Goal: Transaction & Acquisition: Download file/media

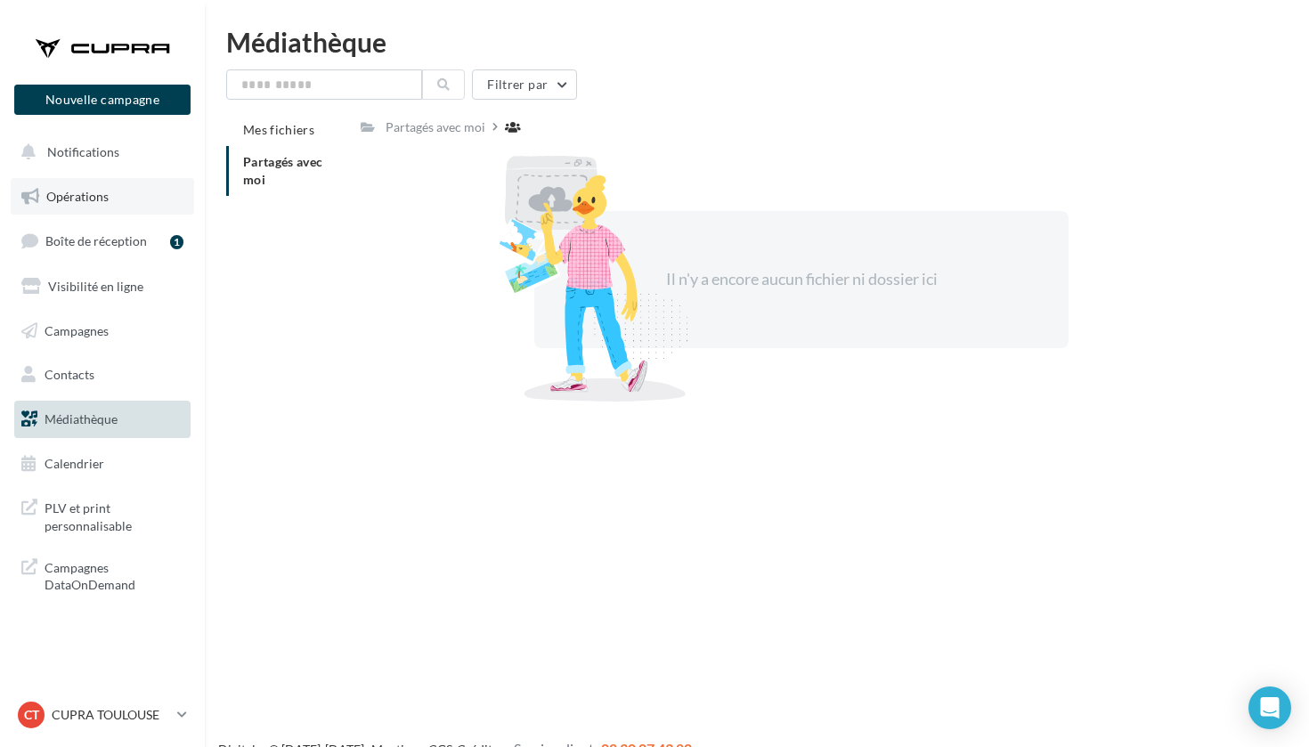
click at [87, 193] on span "Opérations" at bounding box center [77, 196] width 62 height 15
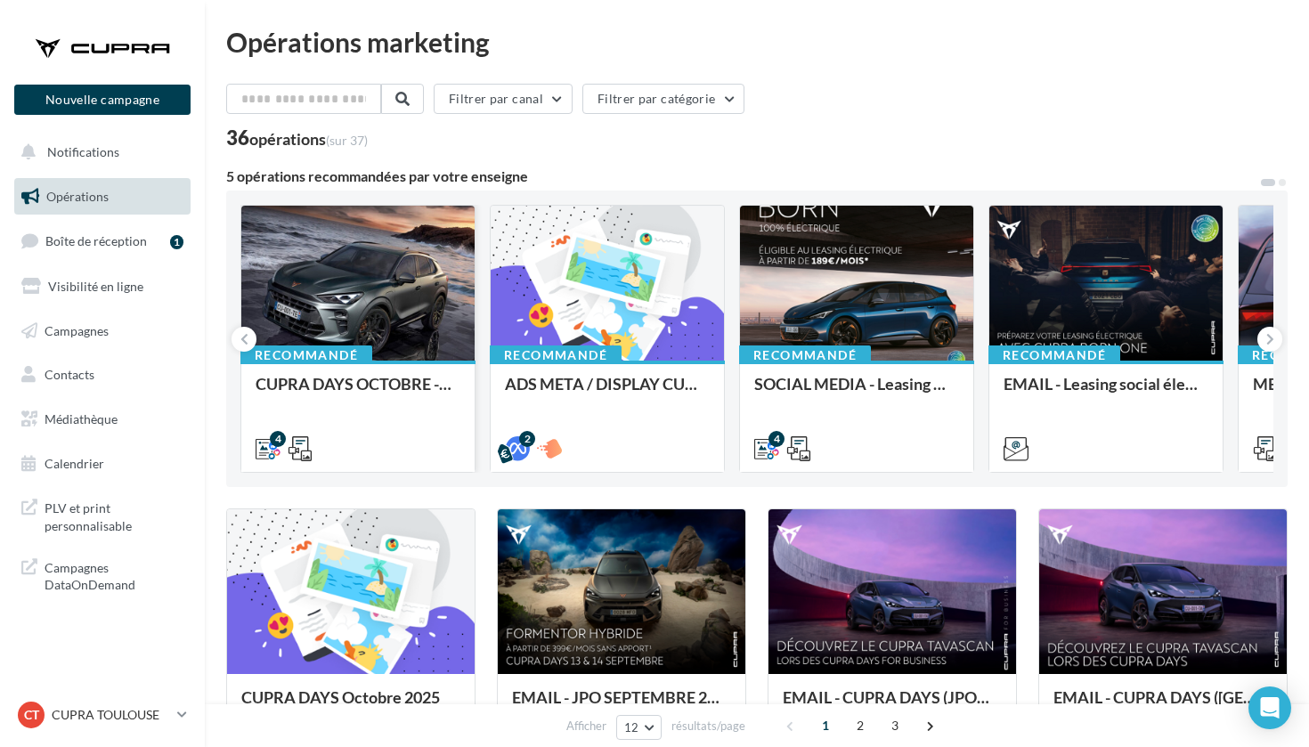
click at [390, 256] on div at bounding box center [357, 284] width 233 height 157
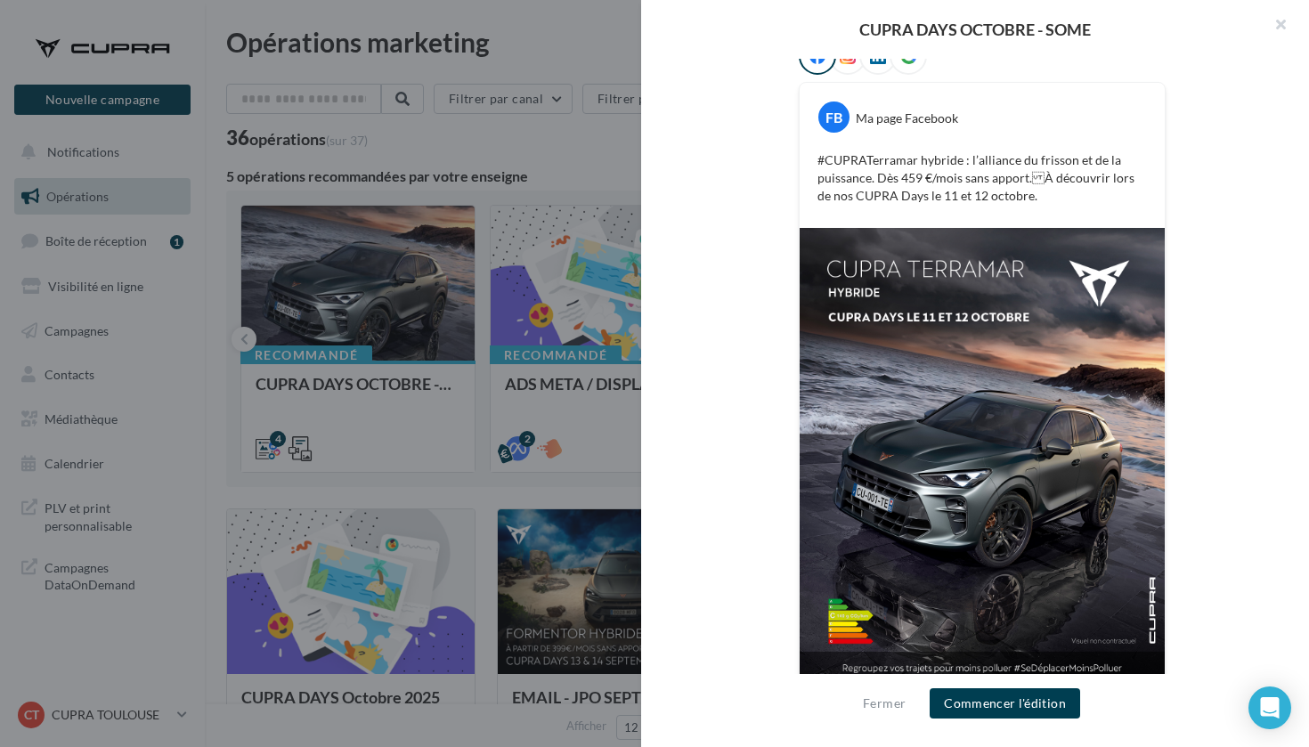
scroll to position [329, 0]
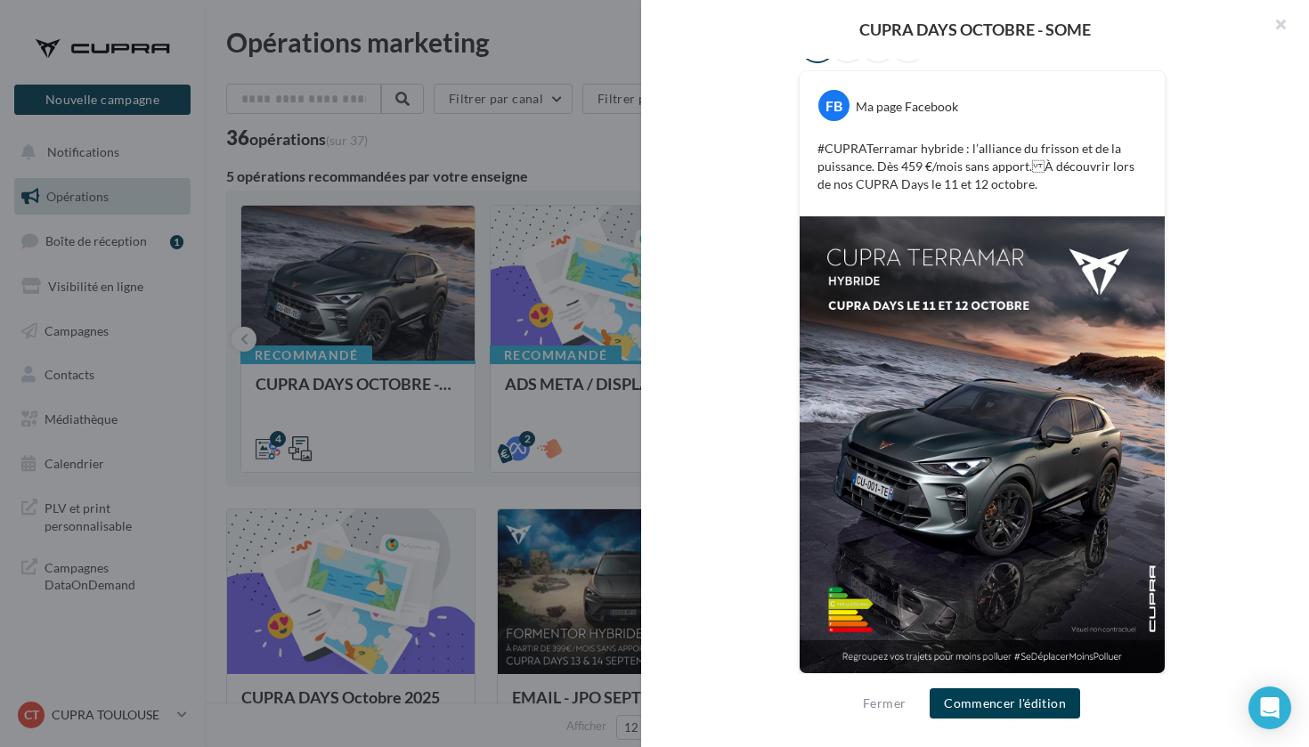
click at [321, 330] on div at bounding box center [654, 373] width 1309 height 747
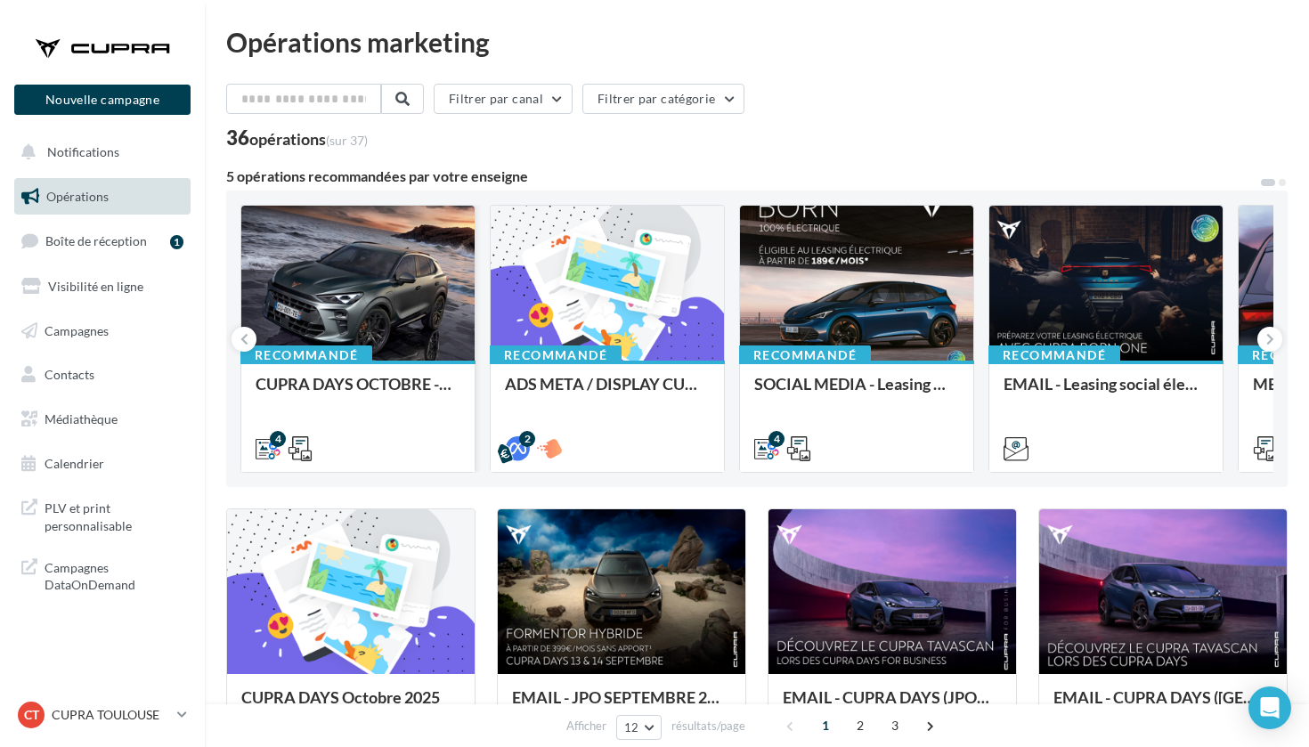
click at [380, 300] on div at bounding box center [357, 284] width 233 height 157
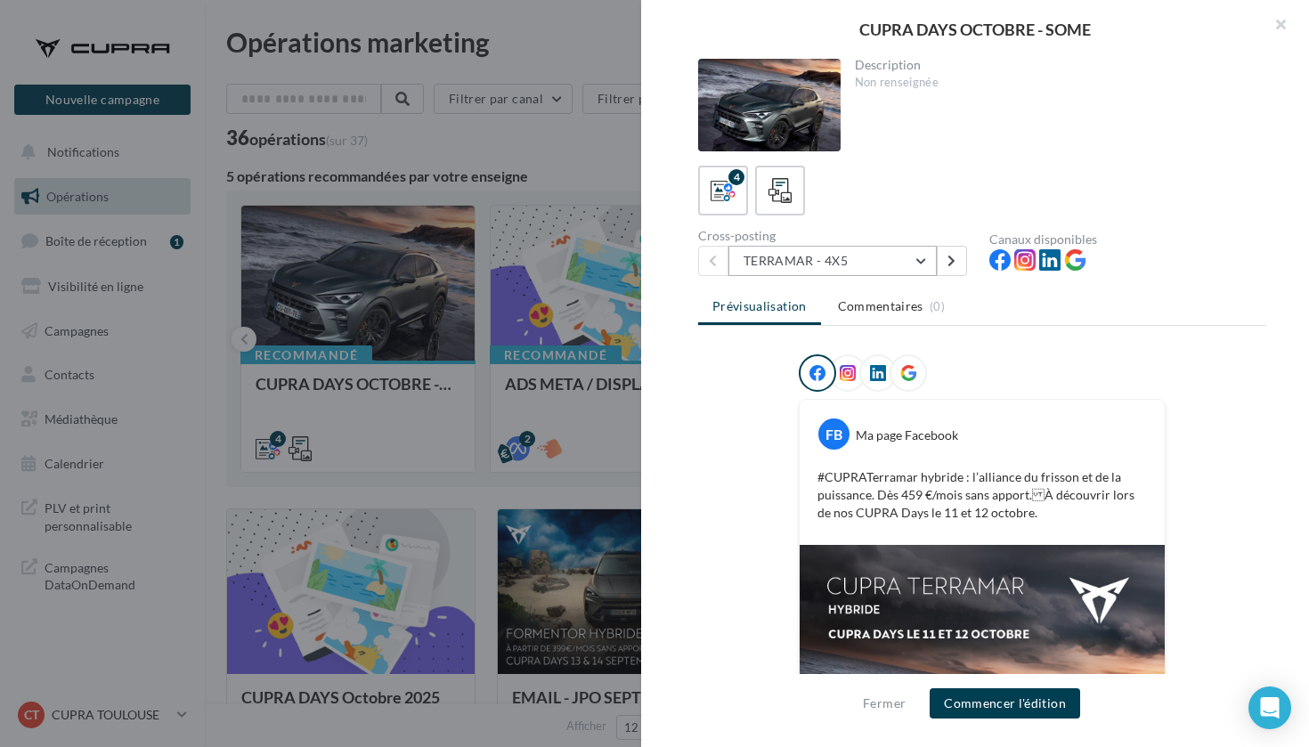
click at [850, 258] on button "TERRAMAR - 4X5" at bounding box center [832, 261] width 208 height 30
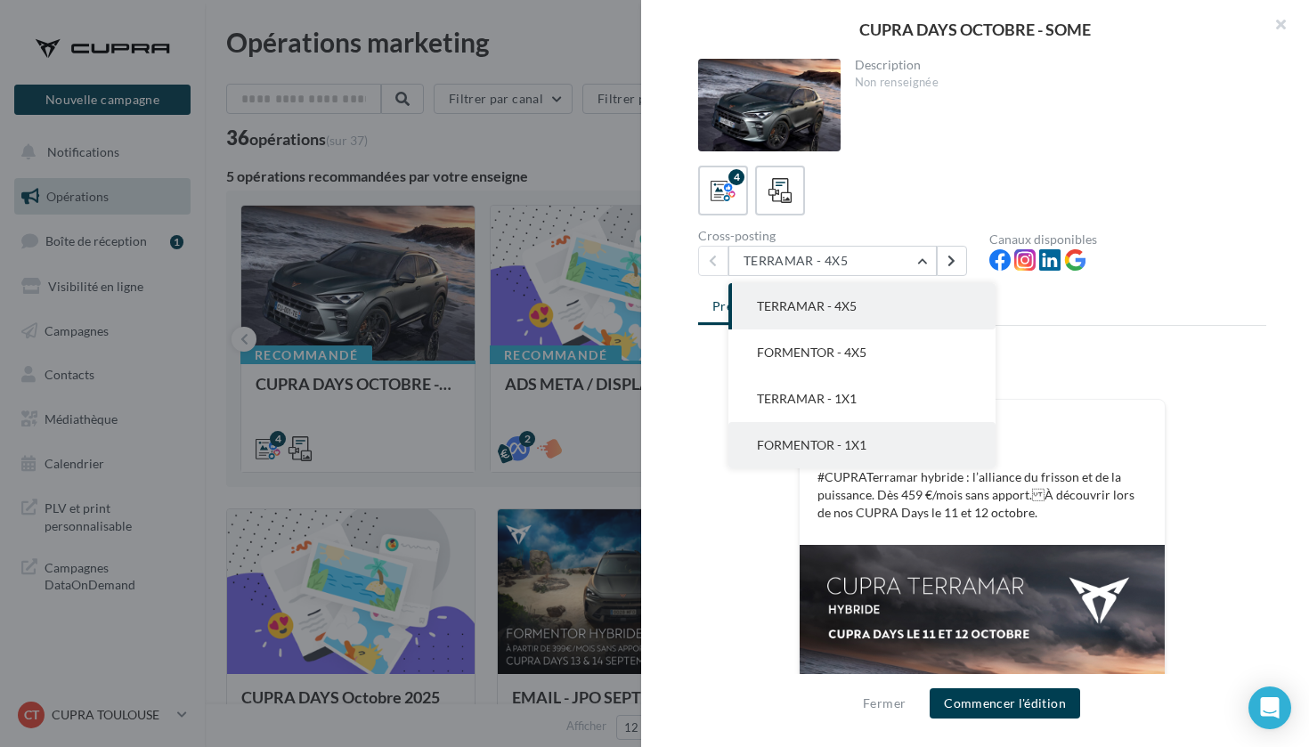
click at [825, 431] on button "FORMENTOR - 1X1" at bounding box center [861, 445] width 267 height 46
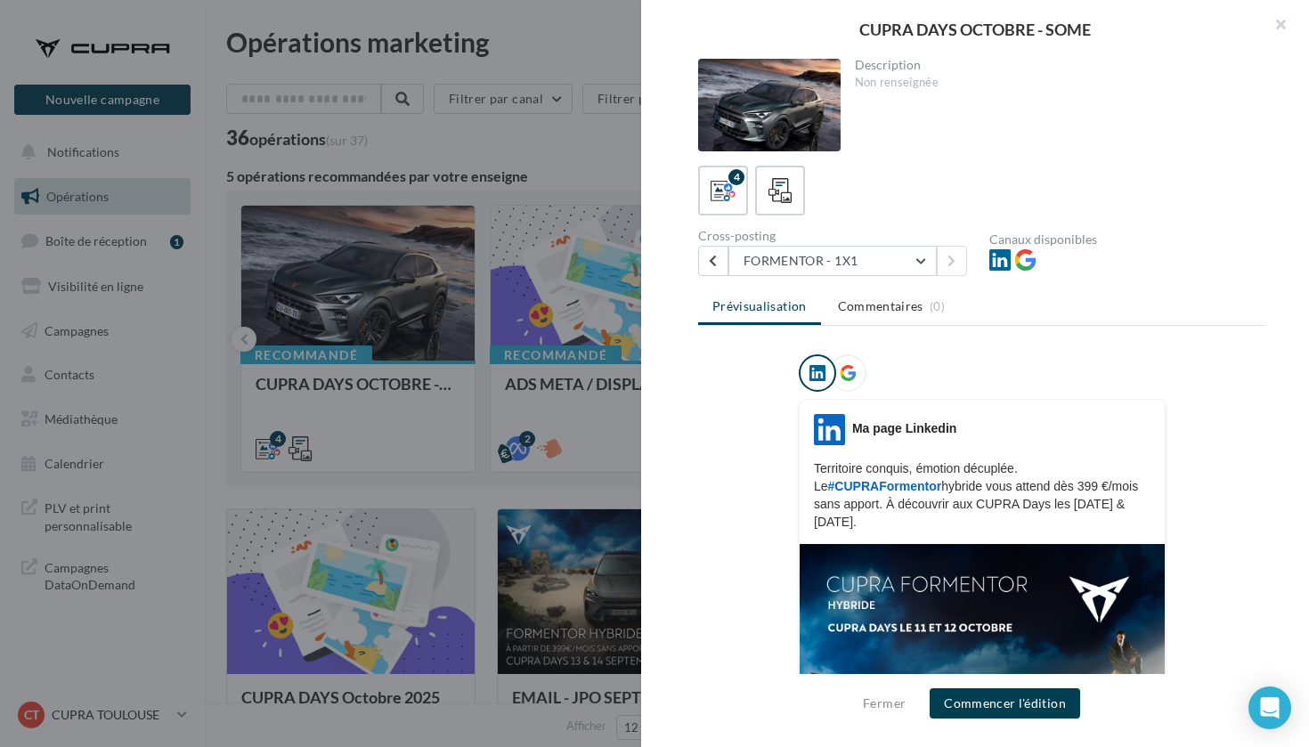
scroll to position [0, 0]
click at [891, 256] on button "FORMENTOR - 1X1" at bounding box center [832, 261] width 208 height 30
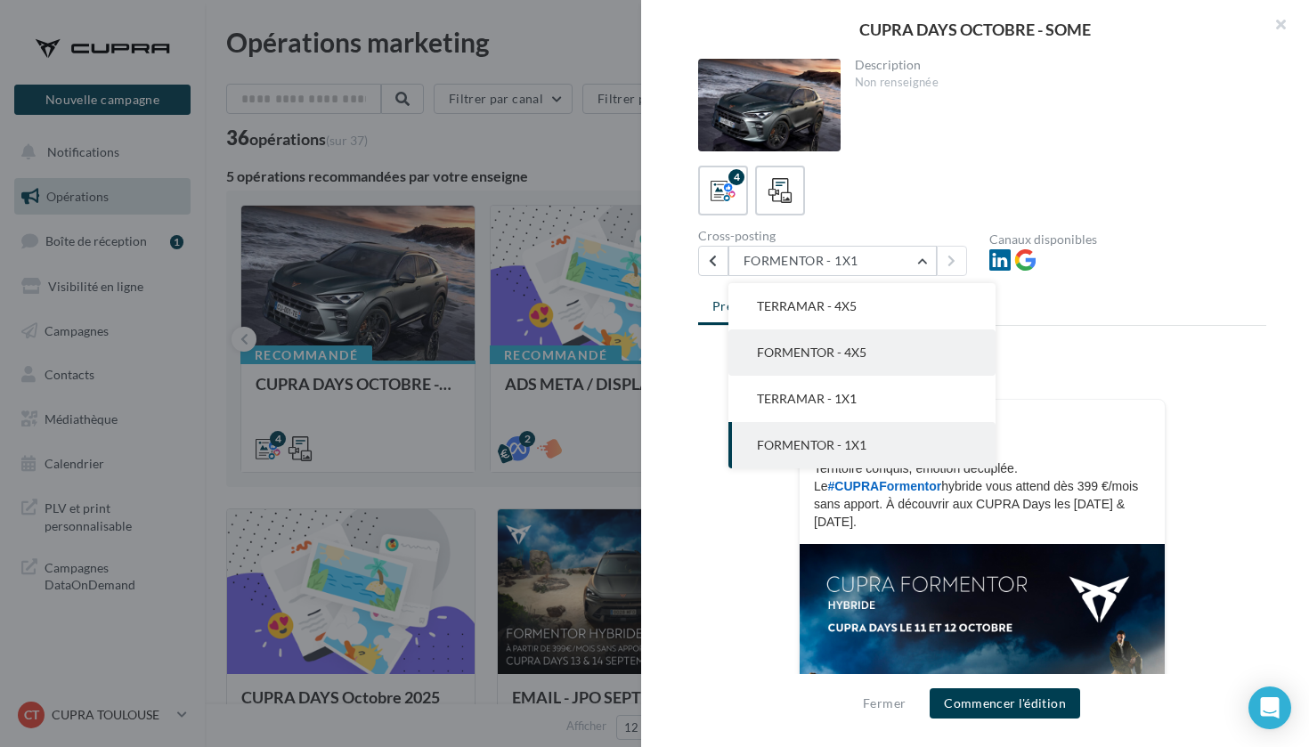
click at [873, 357] on button "FORMENTOR - 4X5" at bounding box center [861, 352] width 267 height 46
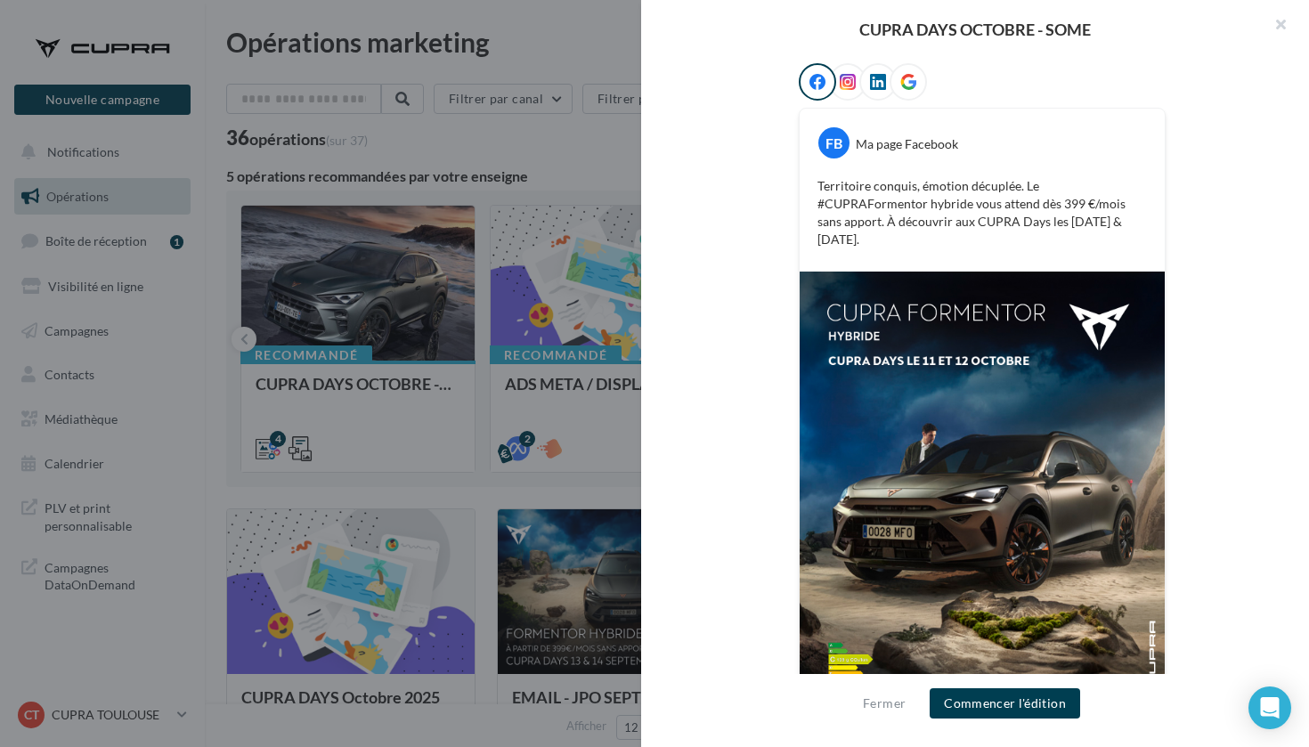
scroll to position [313, 0]
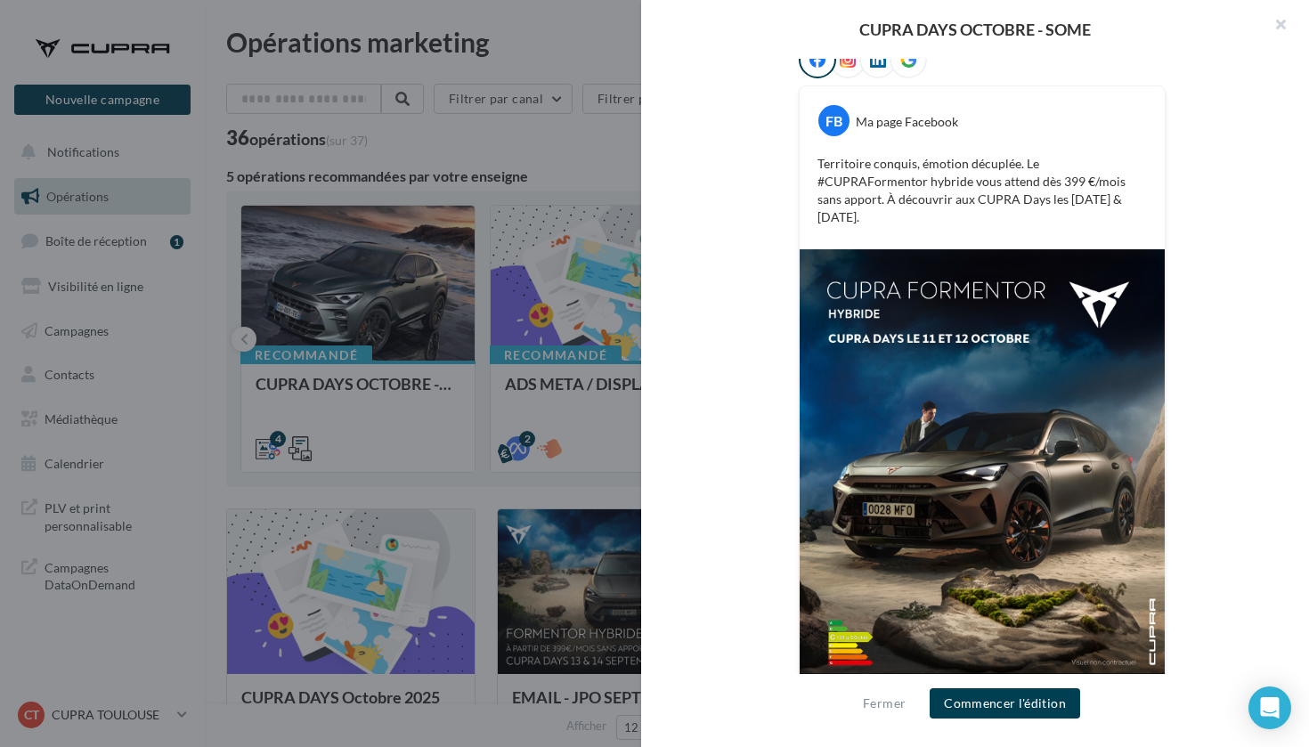
click at [525, 476] on div at bounding box center [654, 373] width 1309 height 747
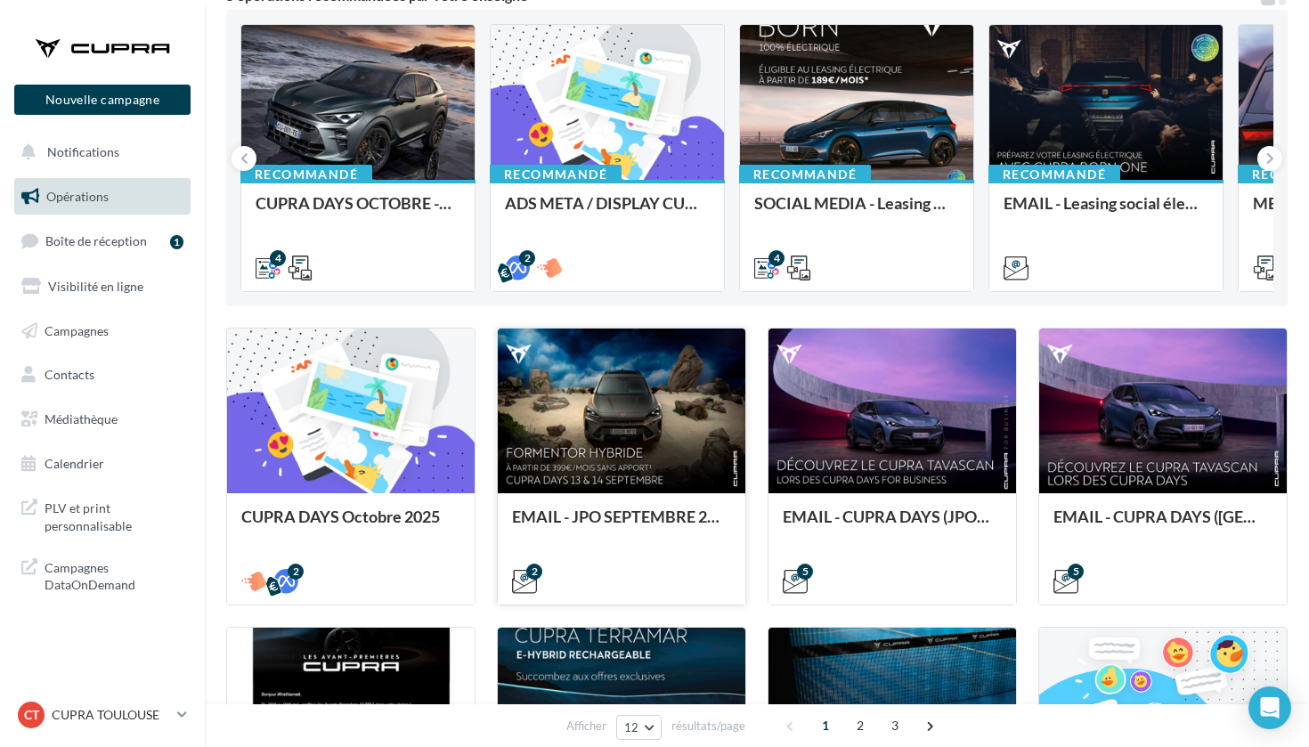
scroll to position [224, 0]
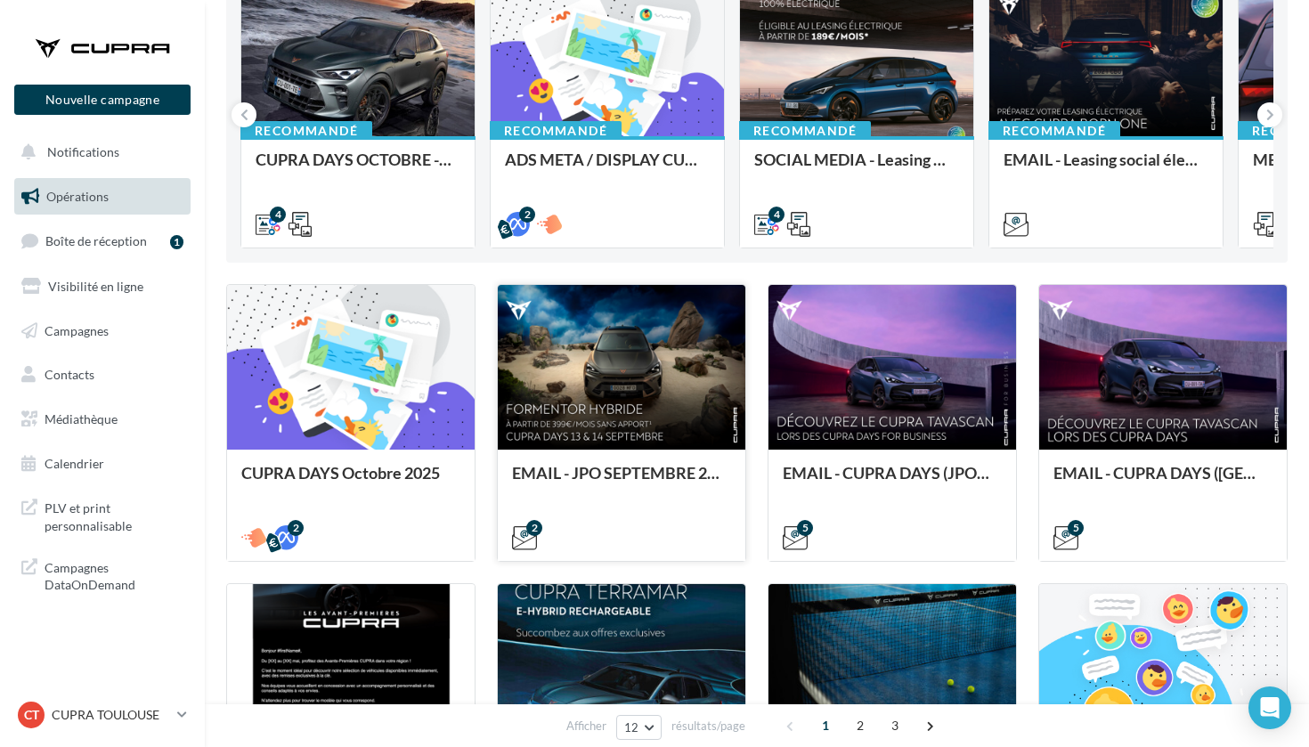
click at [632, 371] on div at bounding box center [622, 368] width 248 height 167
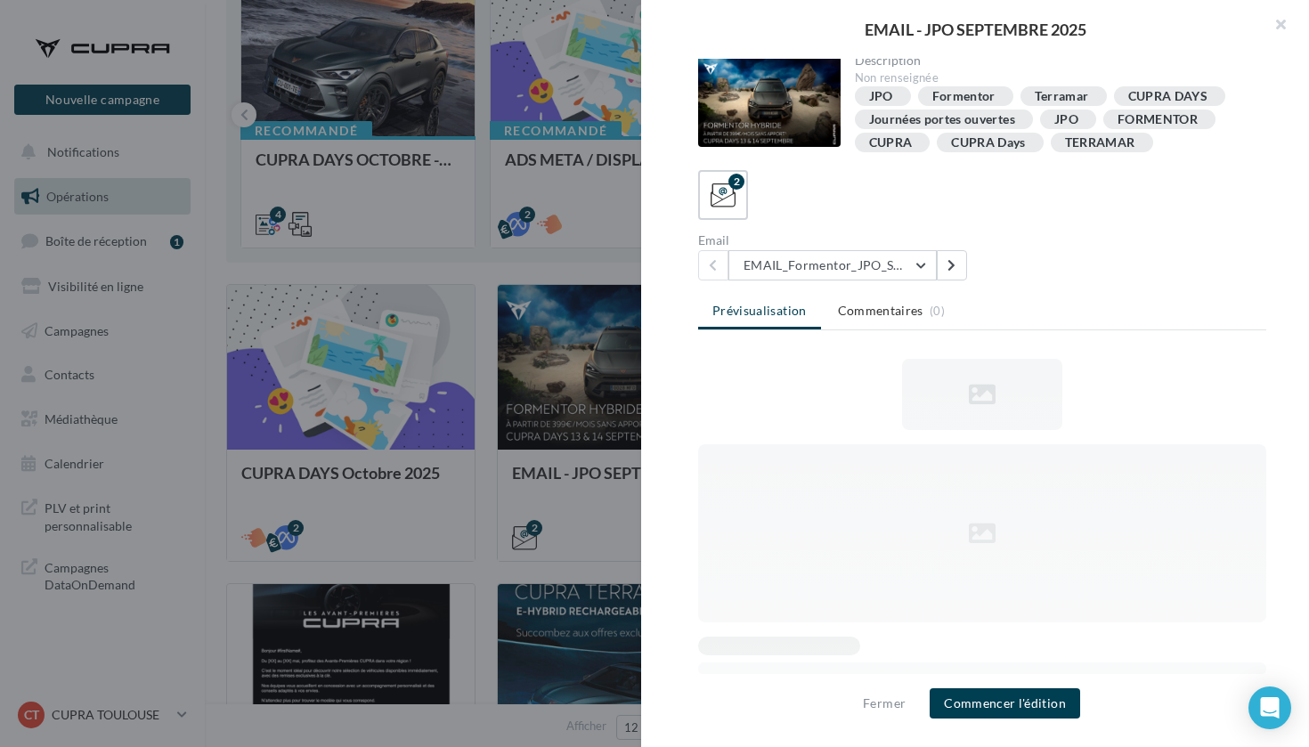
scroll to position [3, 0]
click at [841, 271] on button "EMAIL_Formentor_JPO_Septembre" at bounding box center [832, 267] width 208 height 30
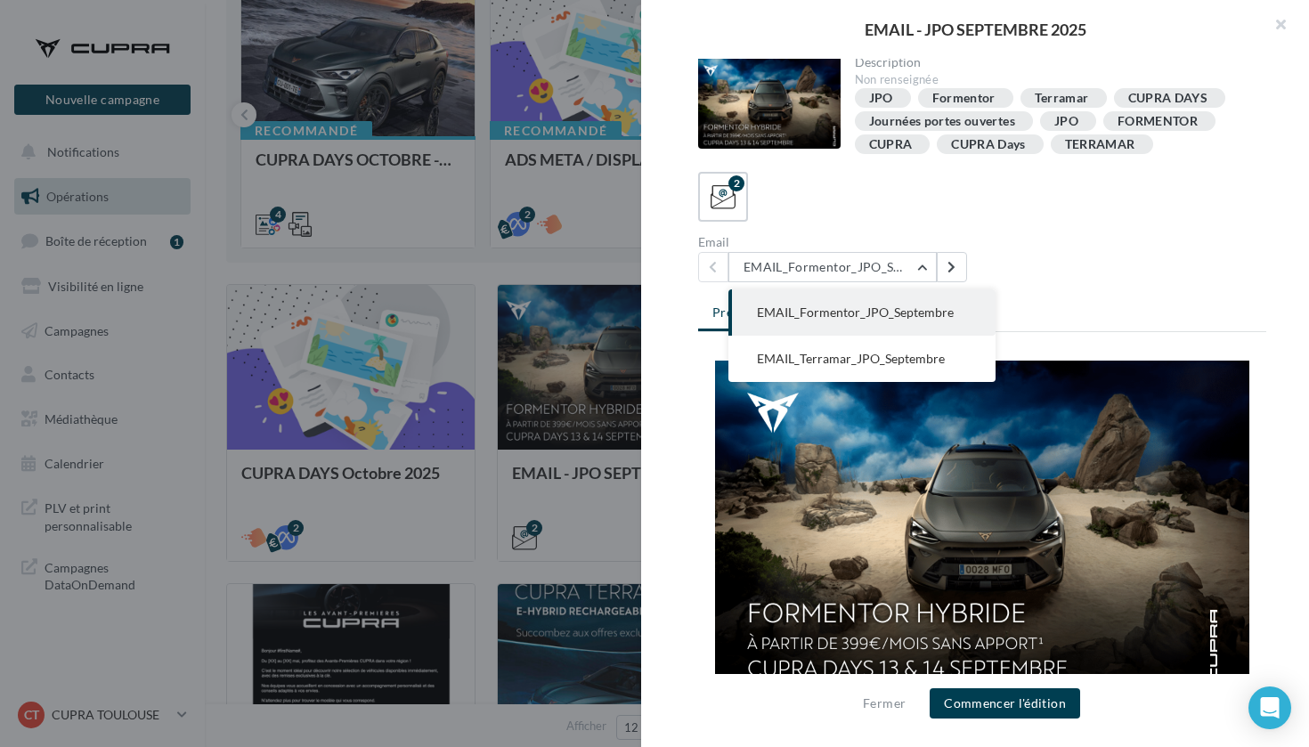
scroll to position [0, 0]
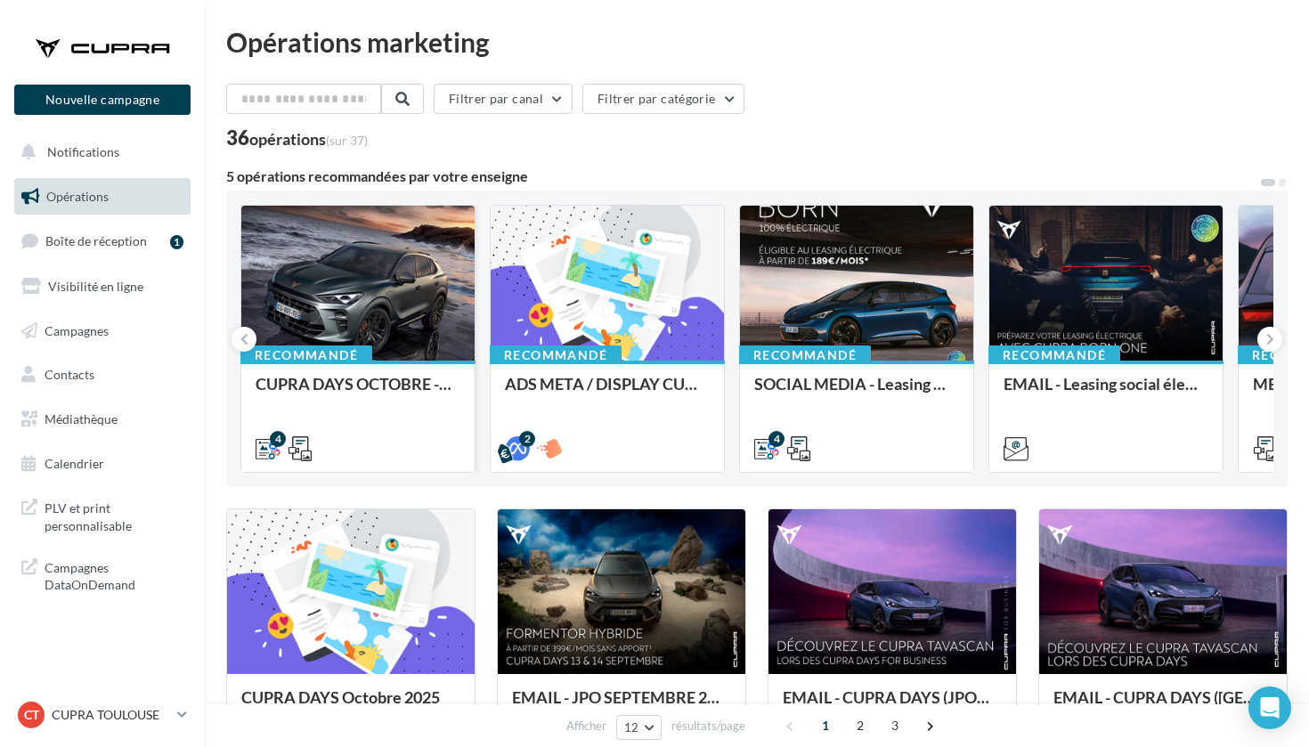
click at [356, 226] on div at bounding box center [357, 284] width 233 height 157
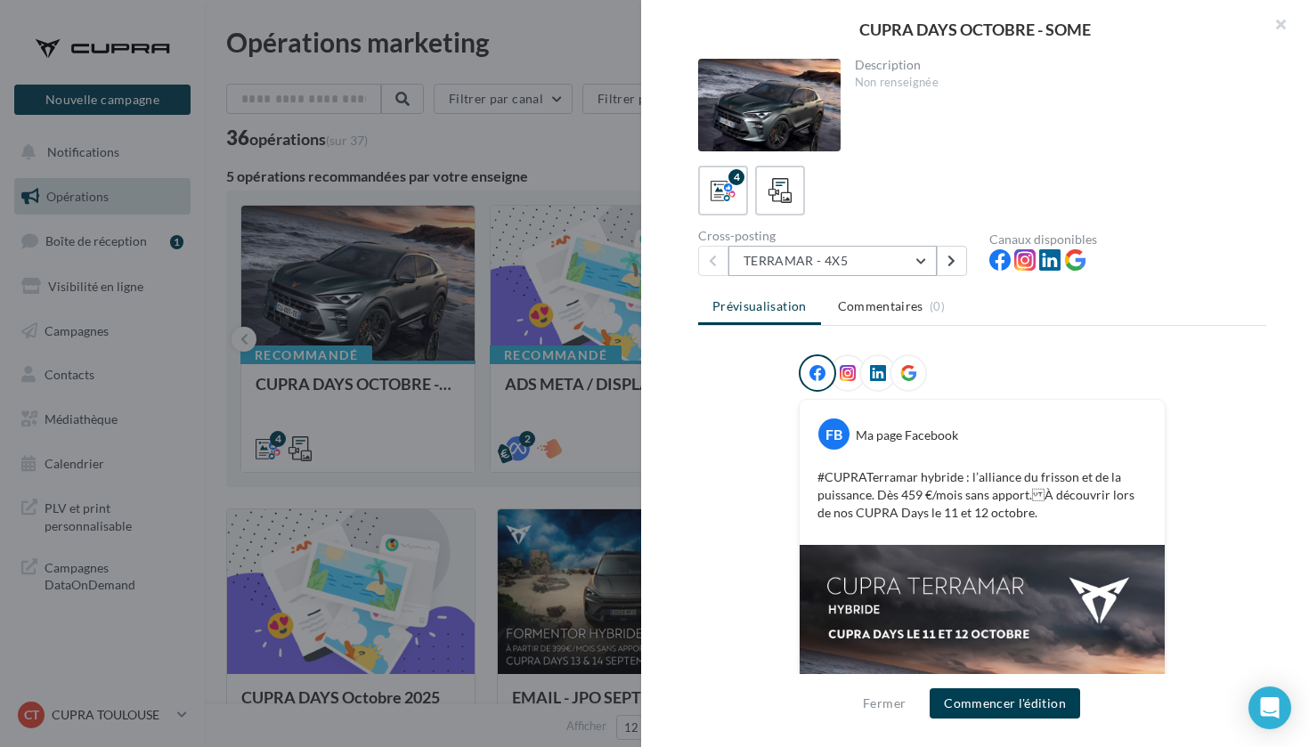
click at [858, 263] on button "TERRAMAR - 4X5" at bounding box center [832, 261] width 208 height 30
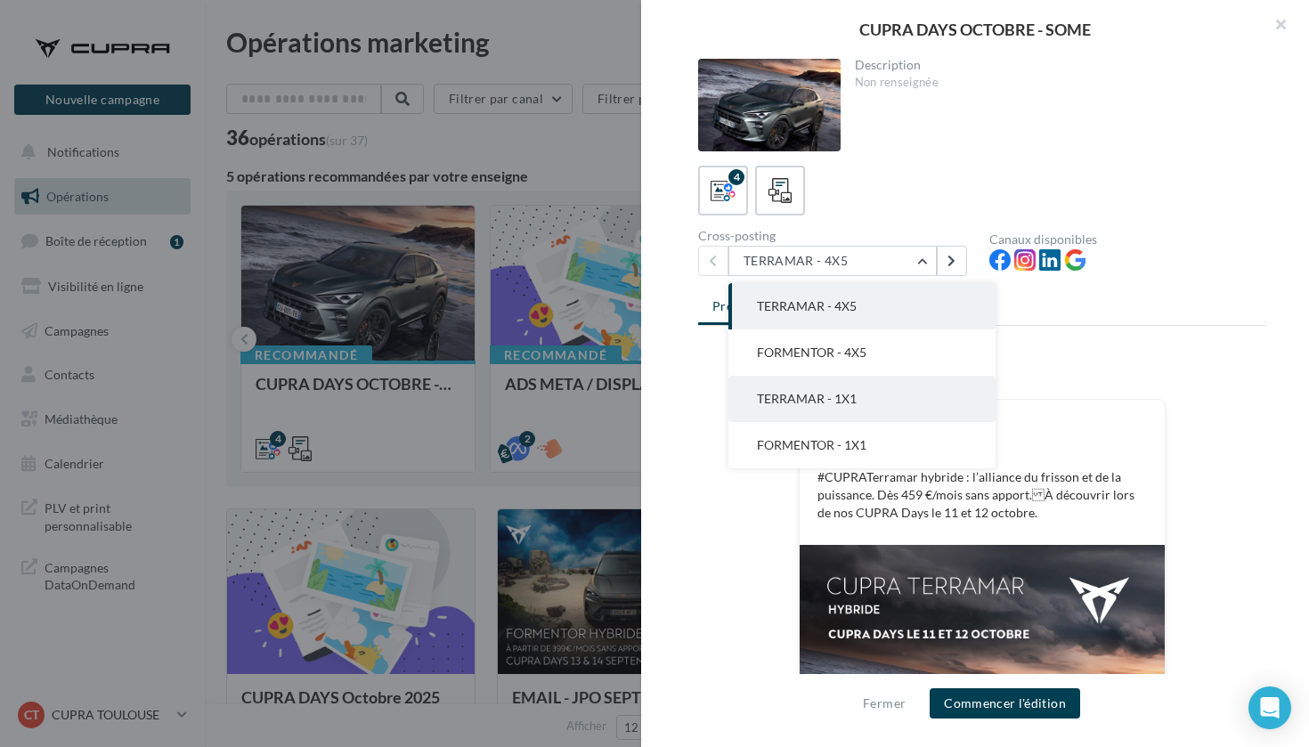
click at [828, 396] on span "TERRAMAR - 1X1" at bounding box center [807, 398] width 100 height 15
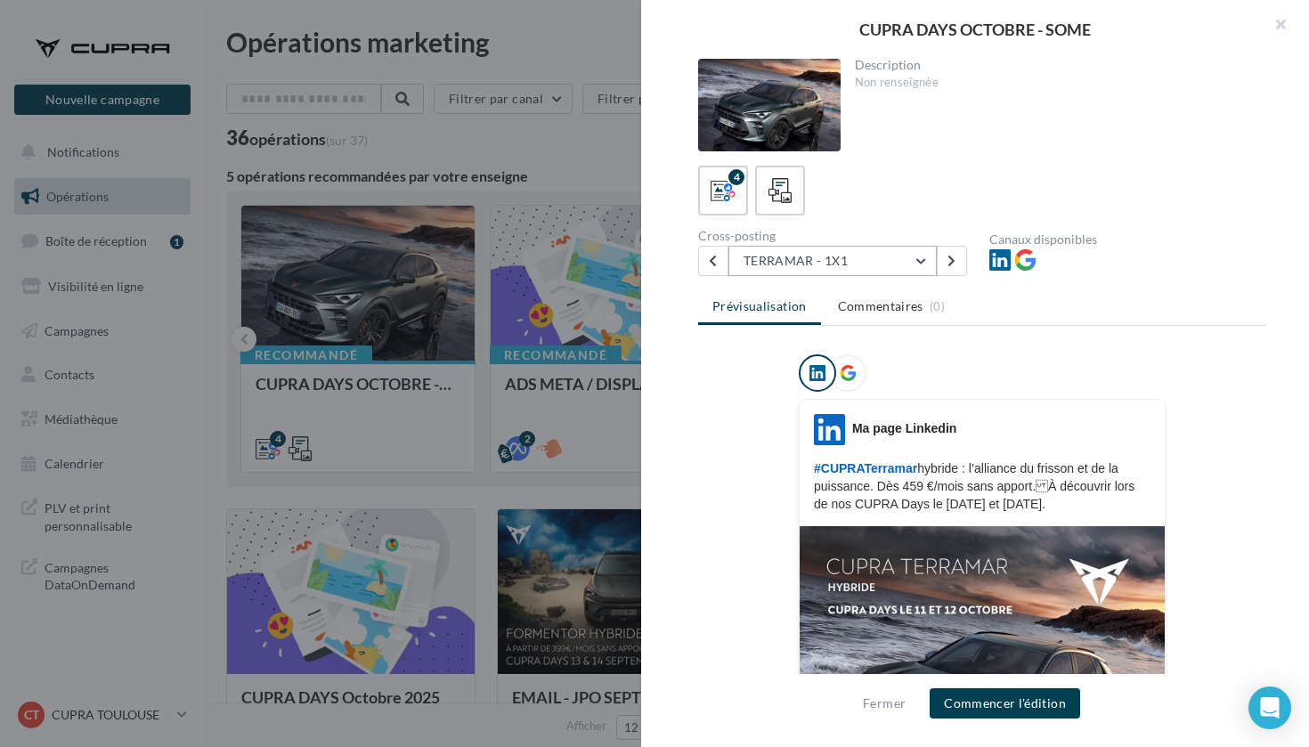
click at [809, 264] on button "TERRAMAR - 1X1" at bounding box center [832, 261] width 208 height 30
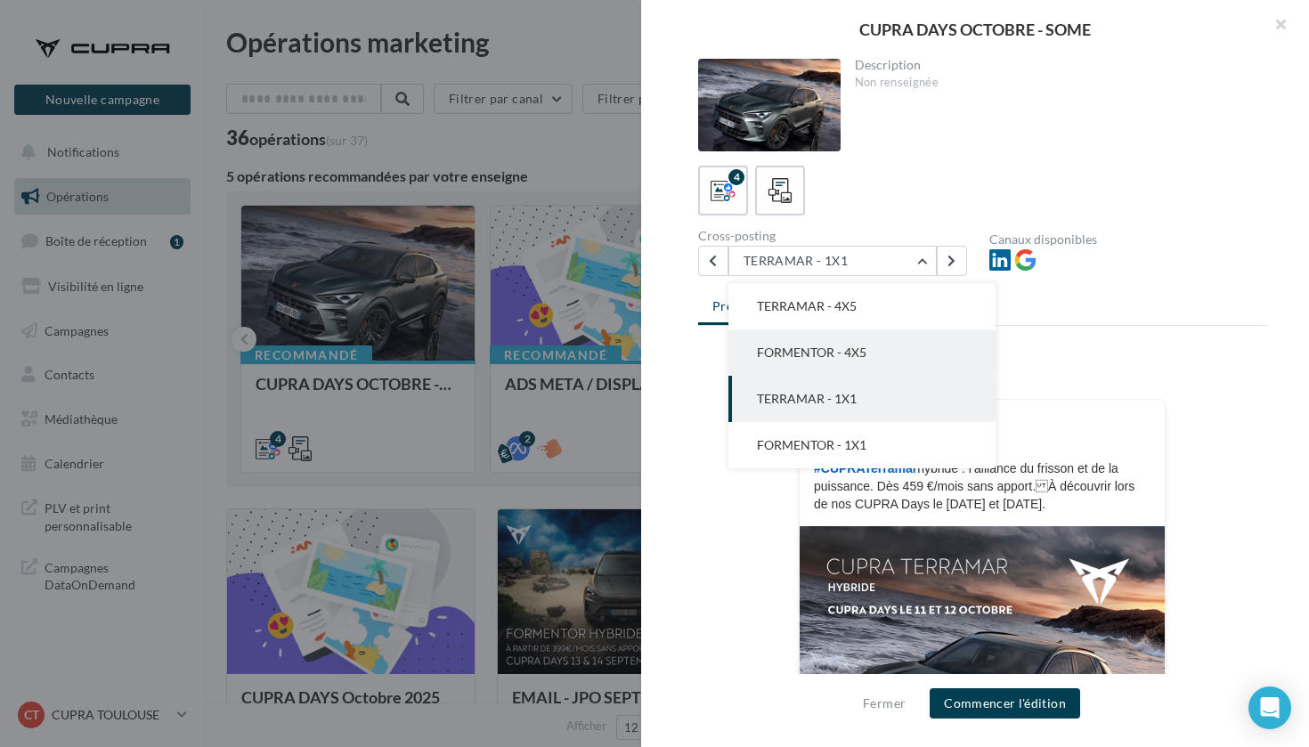
click at [811, 348] on span "FORMENTOR - 4X5" at bounding box center [812, 352] width 110 height 15
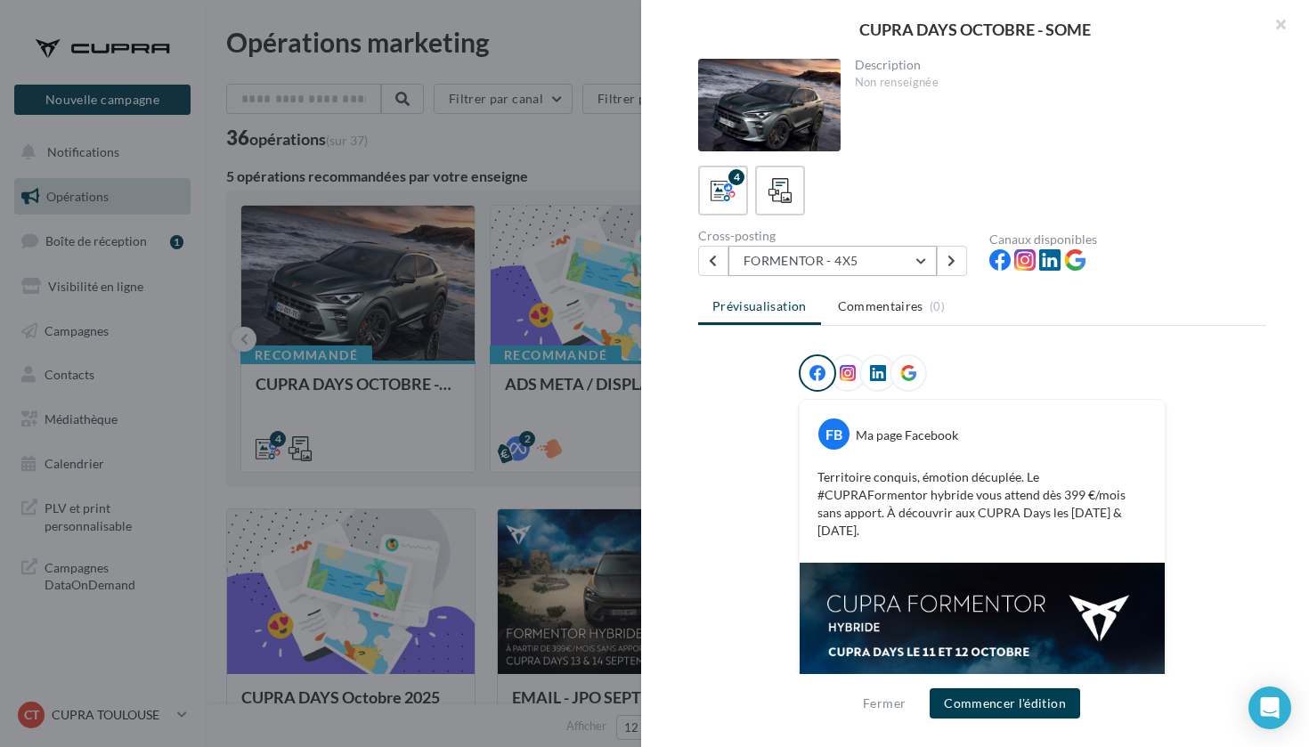
click at [793, 265] on button "FORMENTOR - 4X5" at bounding box center [832, 261] width 208 height 30
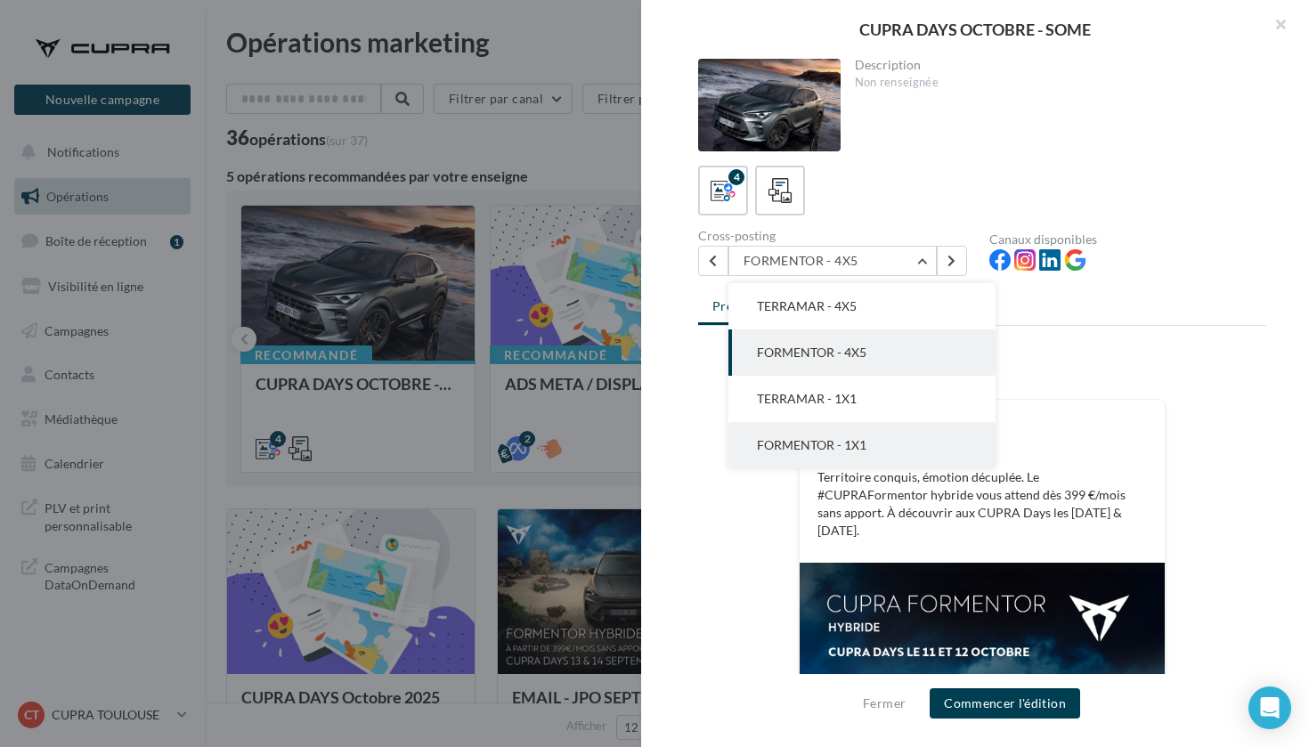
click at [802, 433] on button "FORMENTOR - 1X1" at bounding box center [861, 445] width 267 height 46
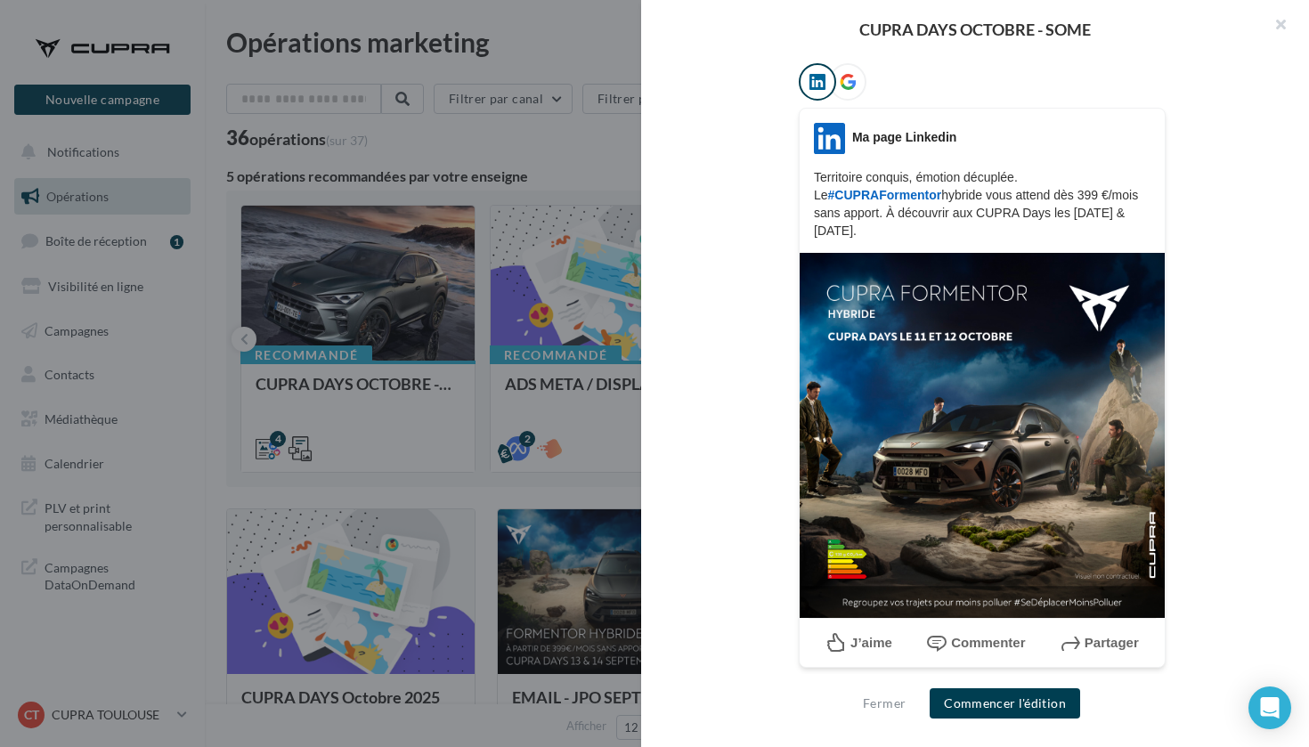
scroll to position [246, 0]
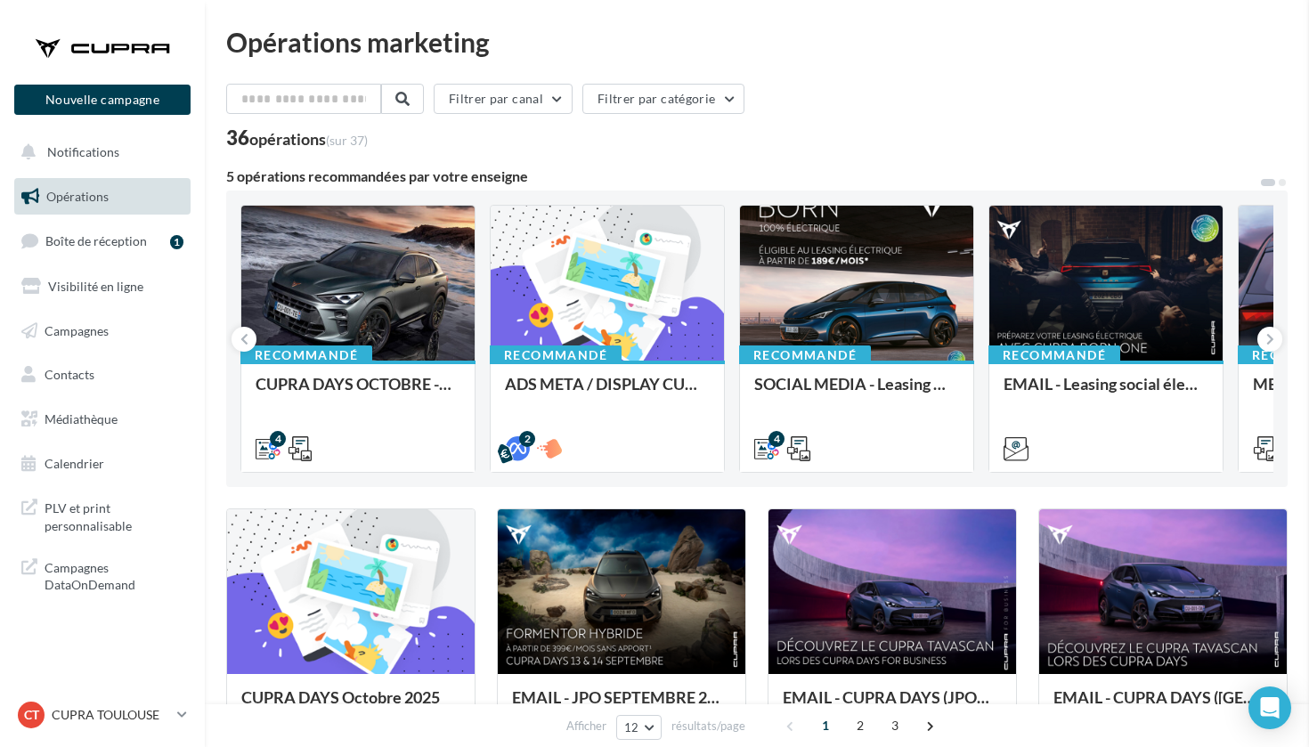
click at [99, 422] on span "Médiathèque" at bounding box center [81, 418] width 73 height 15
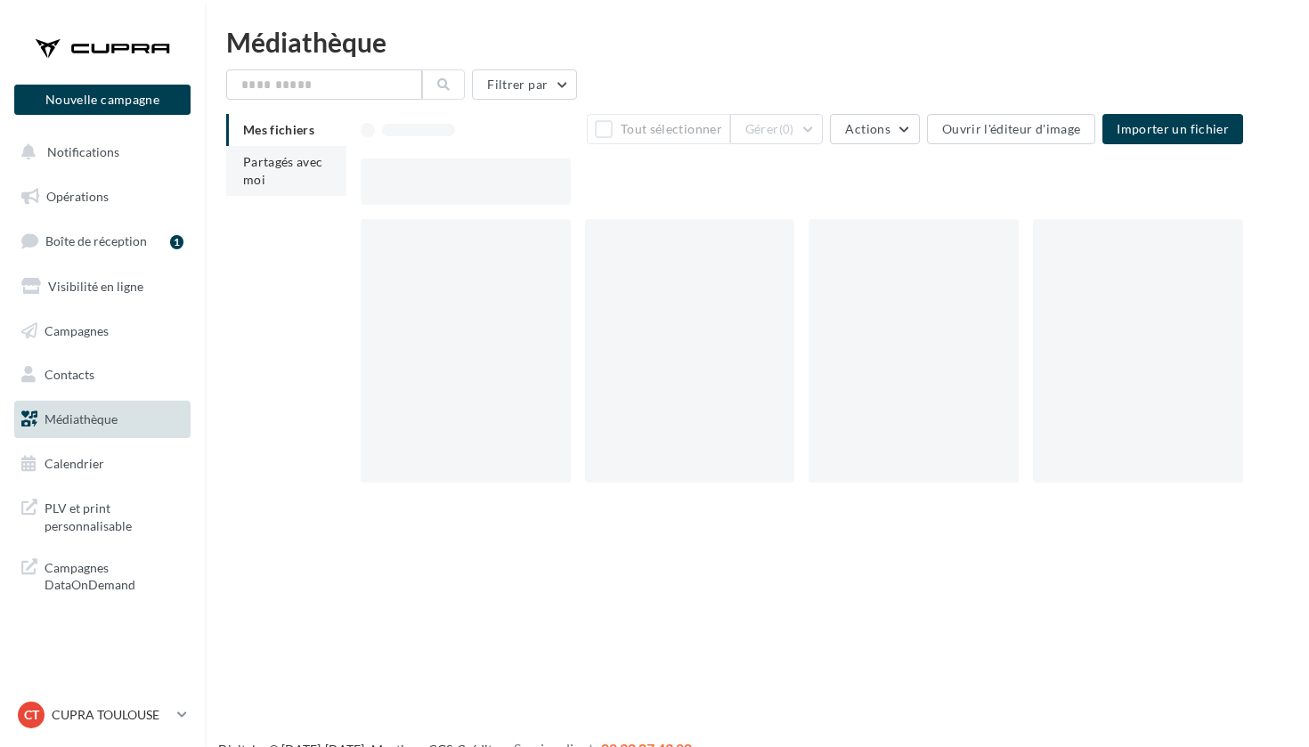
click at [319, 183] on li "Partagés avec moi" at bounding box center [286, 171] width 120 height 50
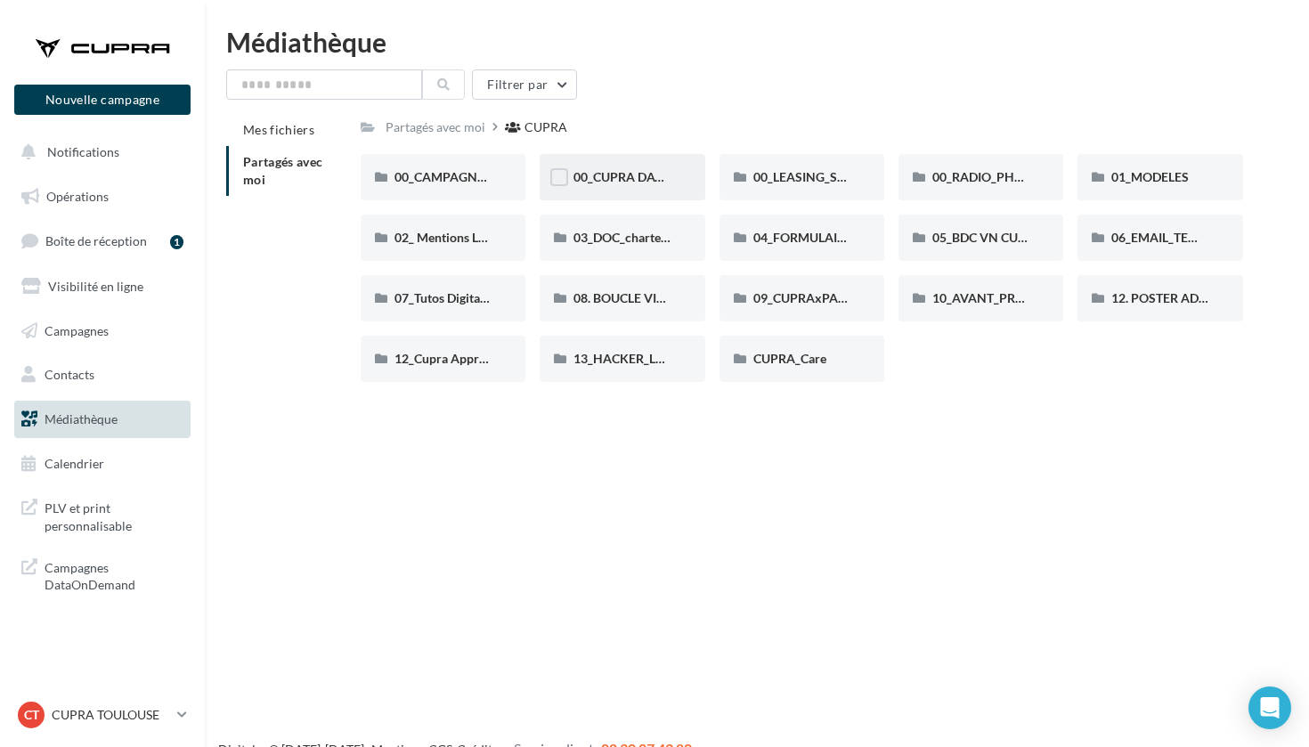
click at [653, 182] on span "00_CUPRA DAYS (JPO)" at bounding box center [637, 176] width 129 height 15
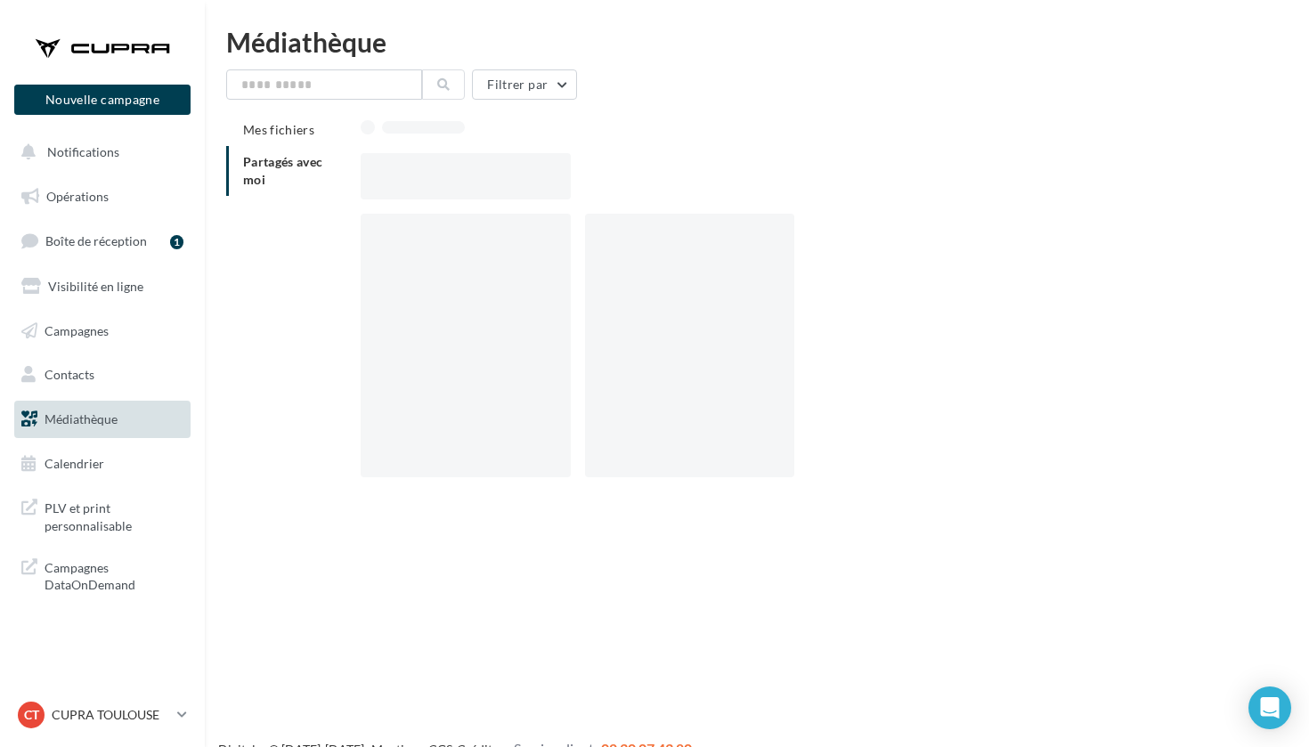
click at [653, 182] on div at bounding box center [809, 176] width 897 height 46
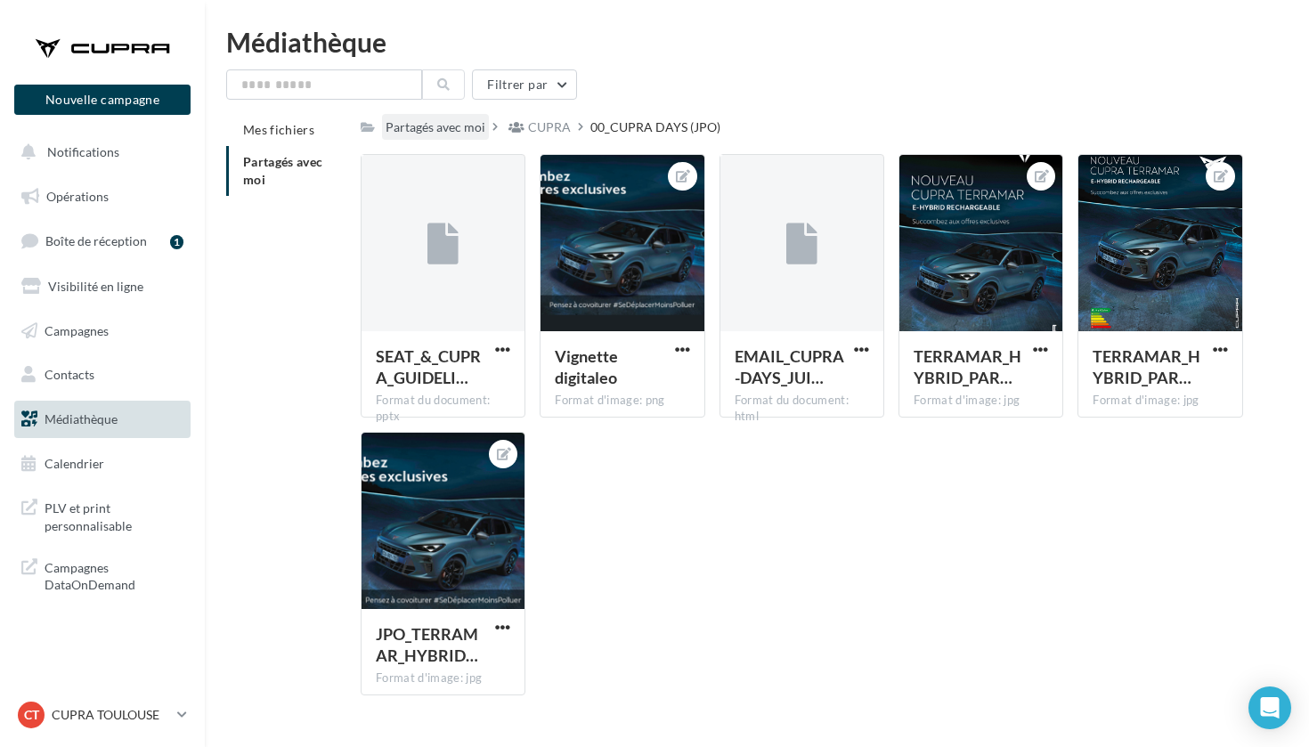
click at [455, 134] on div "Partagés avec moi" at bounding box center [436, 127] width 100 height 18
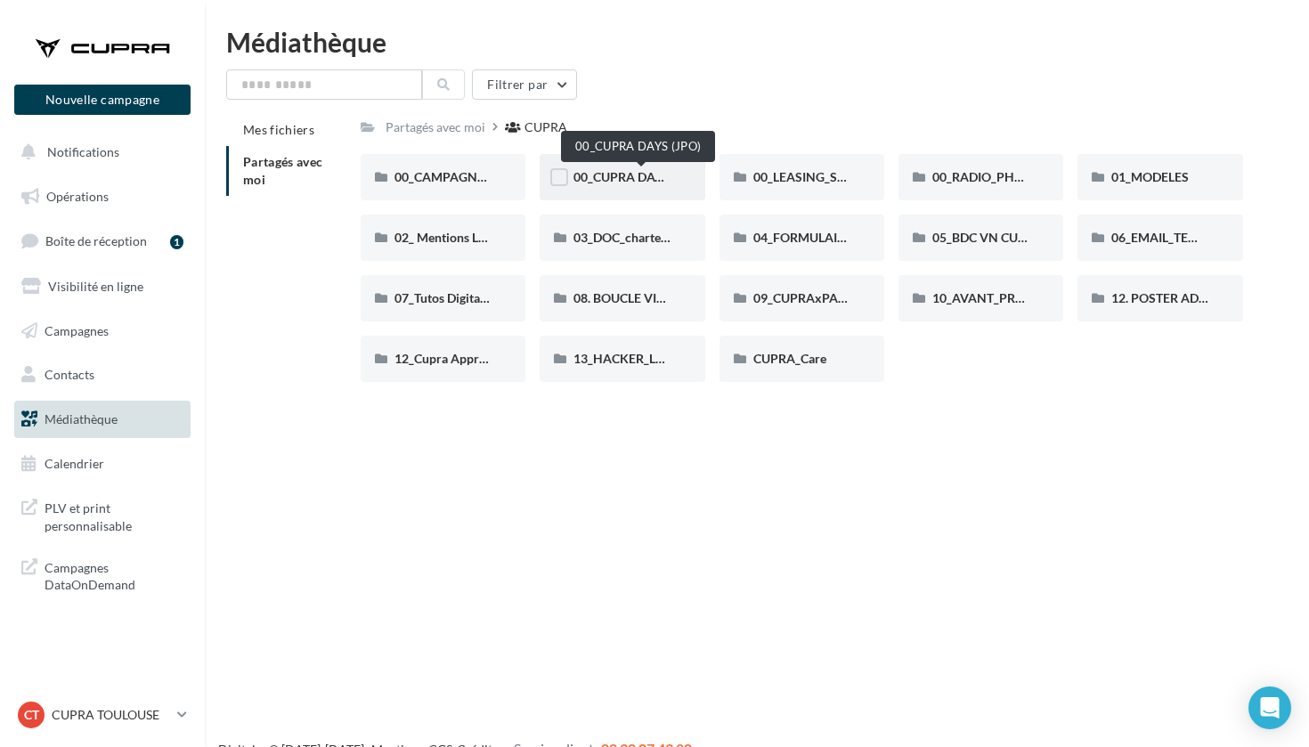
click at [647, 175] on span "00_CUPRA DAYS (JPO)" at bounding box center [637, 176] width 129 height 15
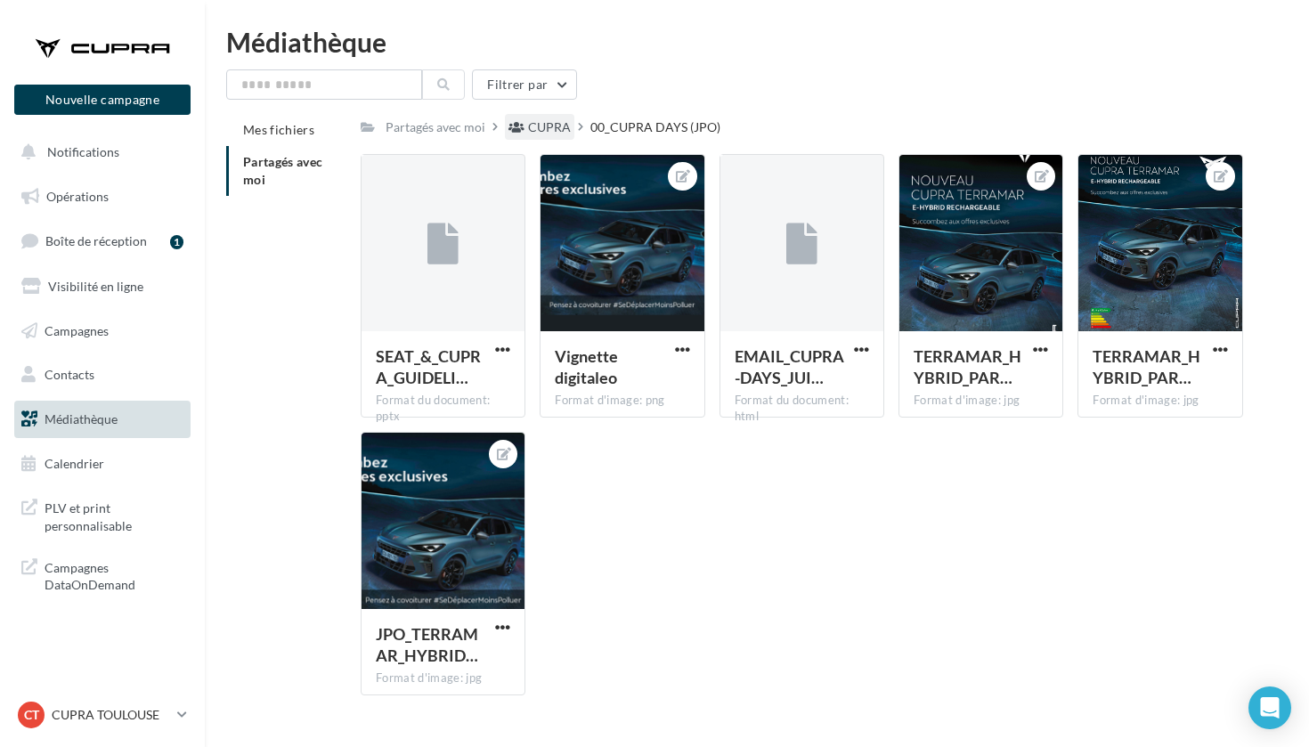
click at [551, 124] on div "CUPRA" at bounding box center [549, 127] width 43 height 18
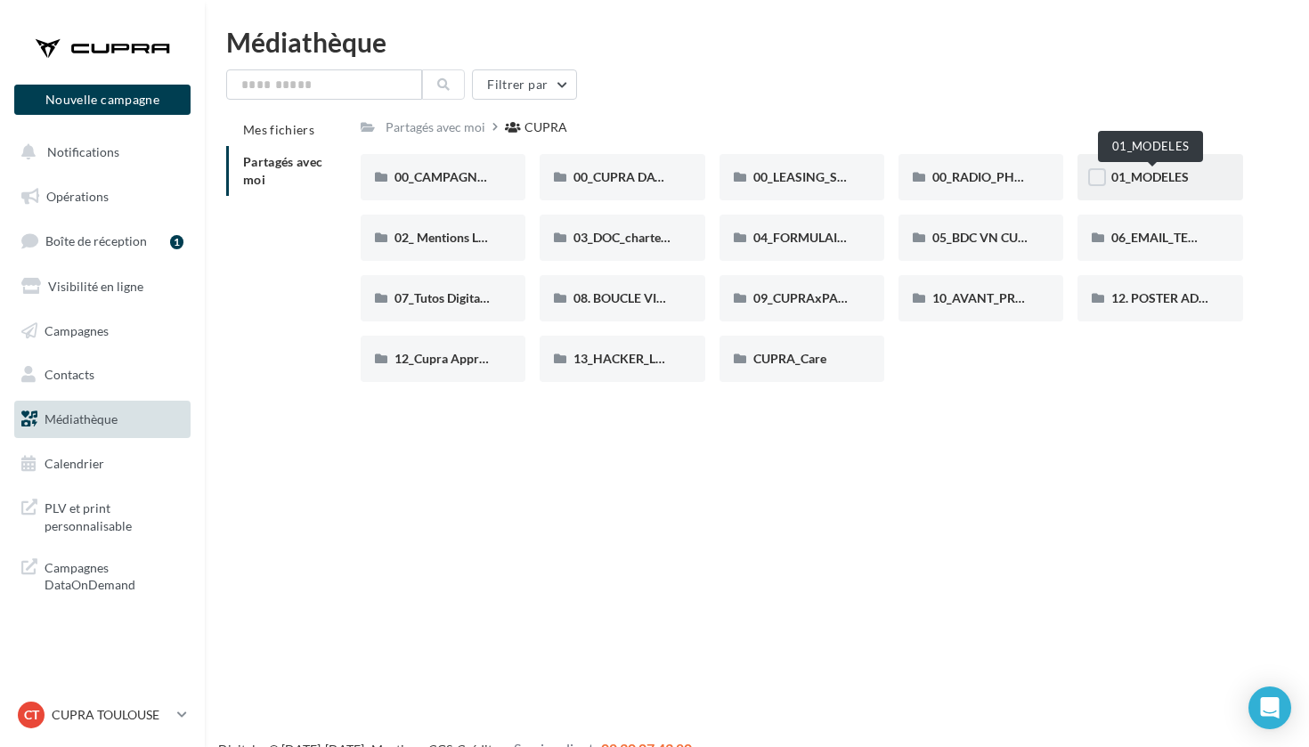
click at [1181, 179] on span "01_MODELES" at bounding box center [1149, 176] width 77 height 15
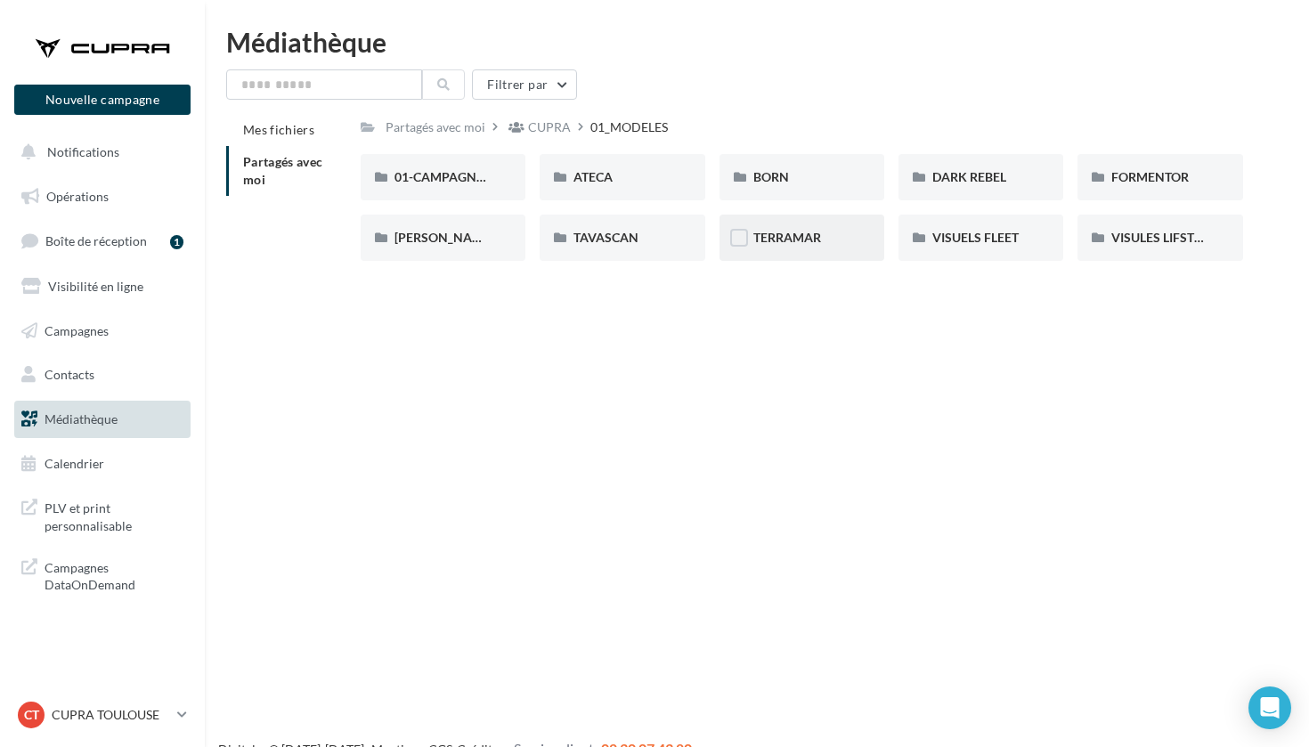
click at [853, 235] on div "TERRAMAR" at bounding box center [802, 238] width 165 height 46
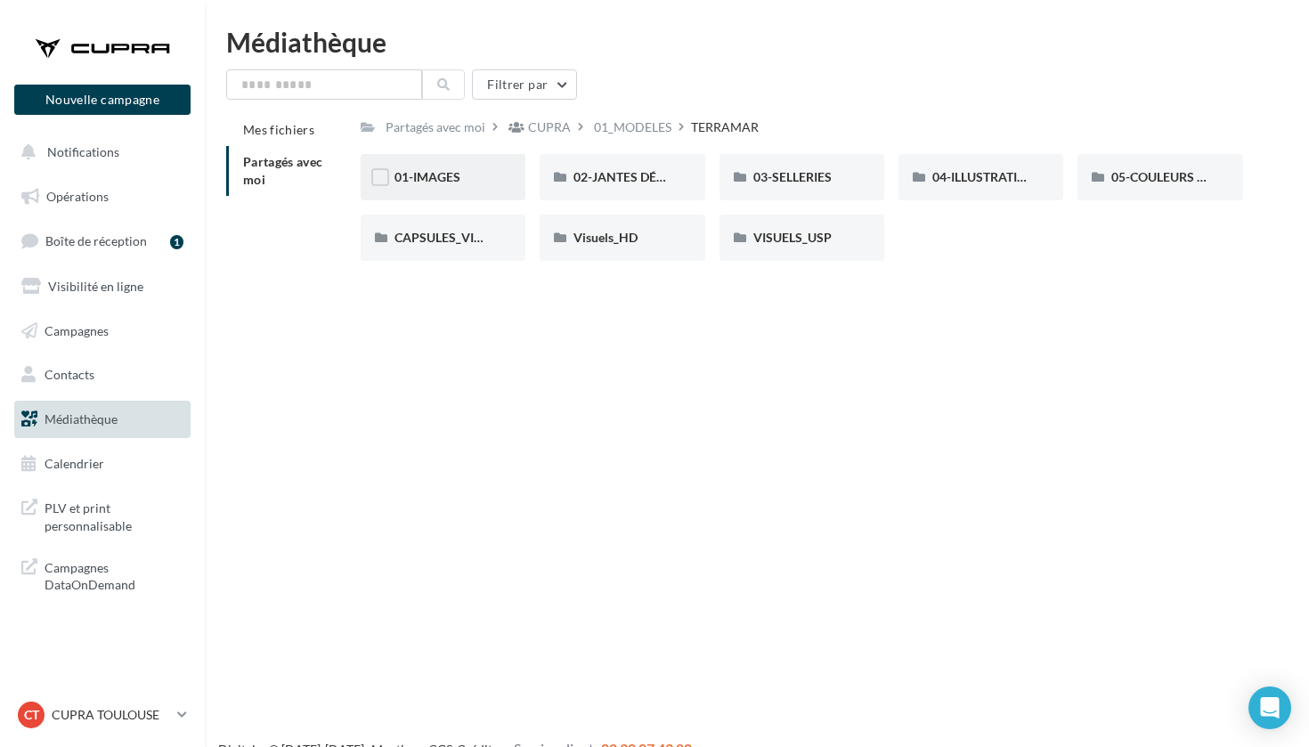
click at [464, 180] on div "01-IMAGES" at bounding box center [443, 177] width 97 height 18
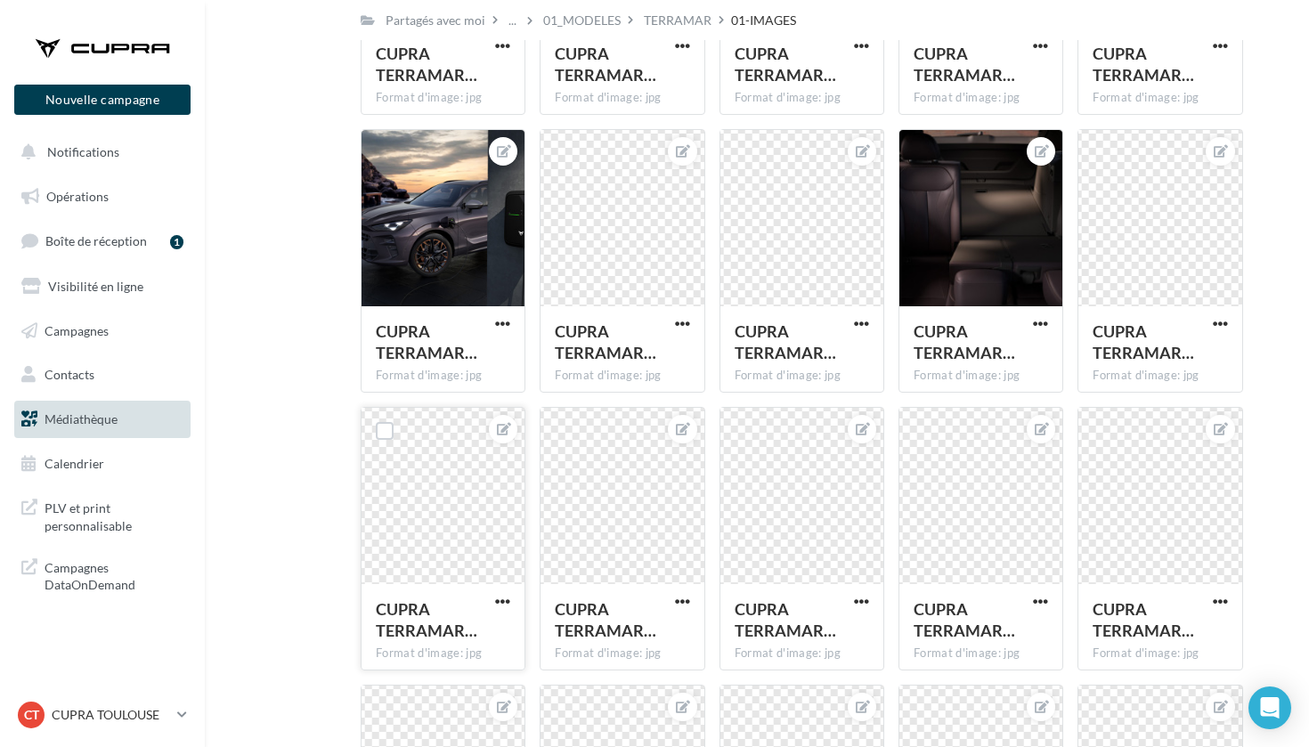
scroll to position [1145, 0]
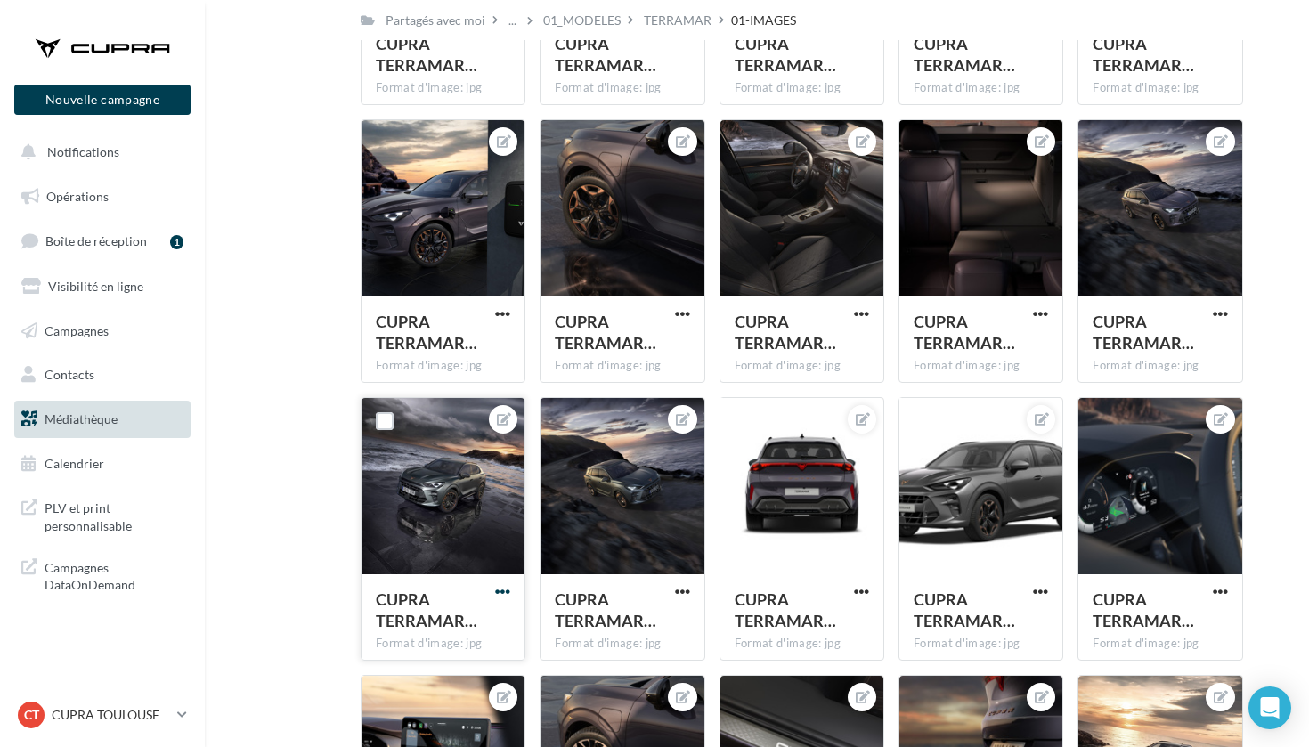
click at [496, 591] on span "button" at bounding box center [502, 591] width 15 height 15
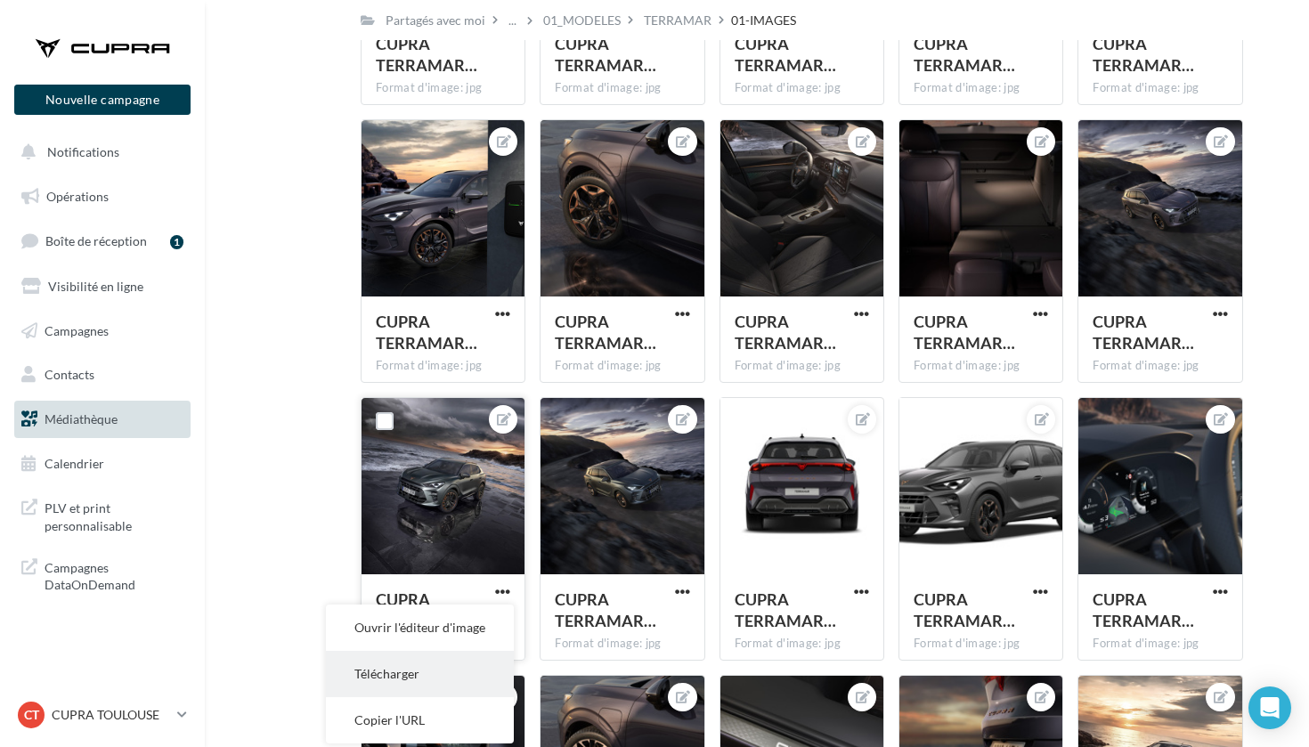
click at [433, 665] on button "Télécharger" at bounding box center [420, 674] width 188 height 46
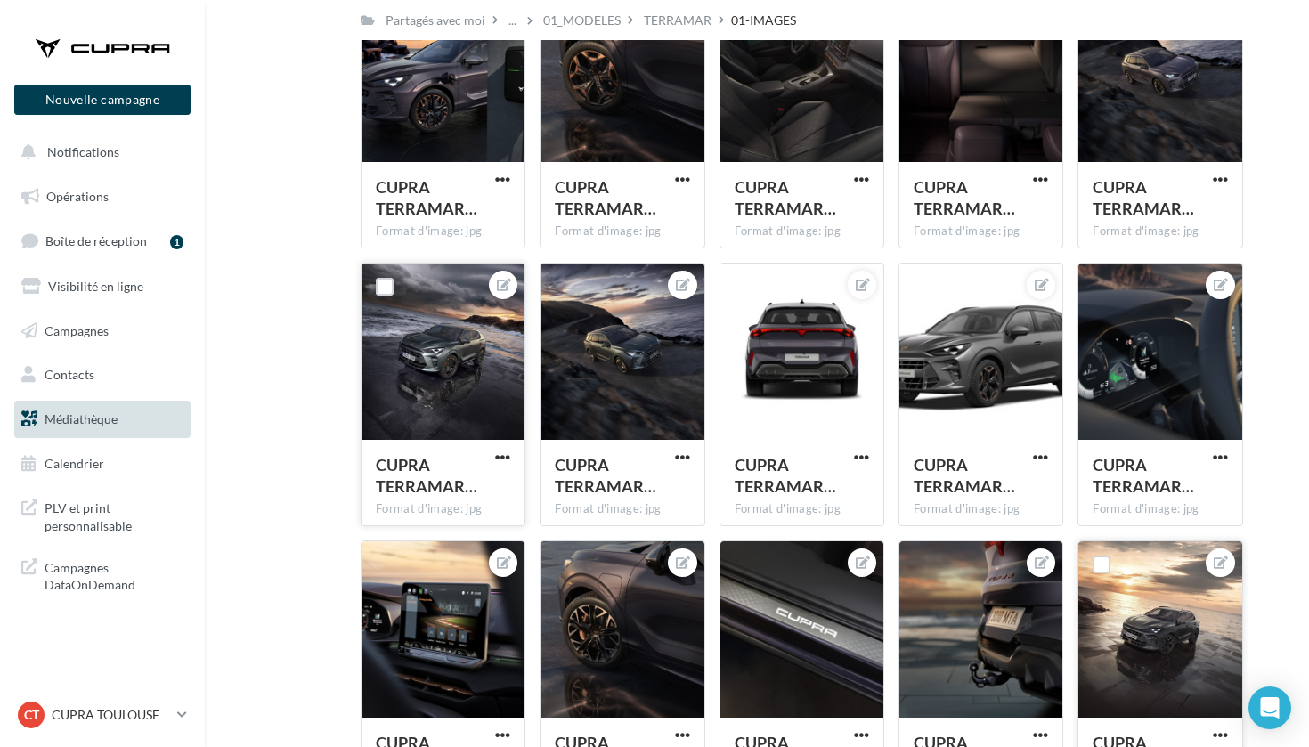
scroll to position [1482, 0]
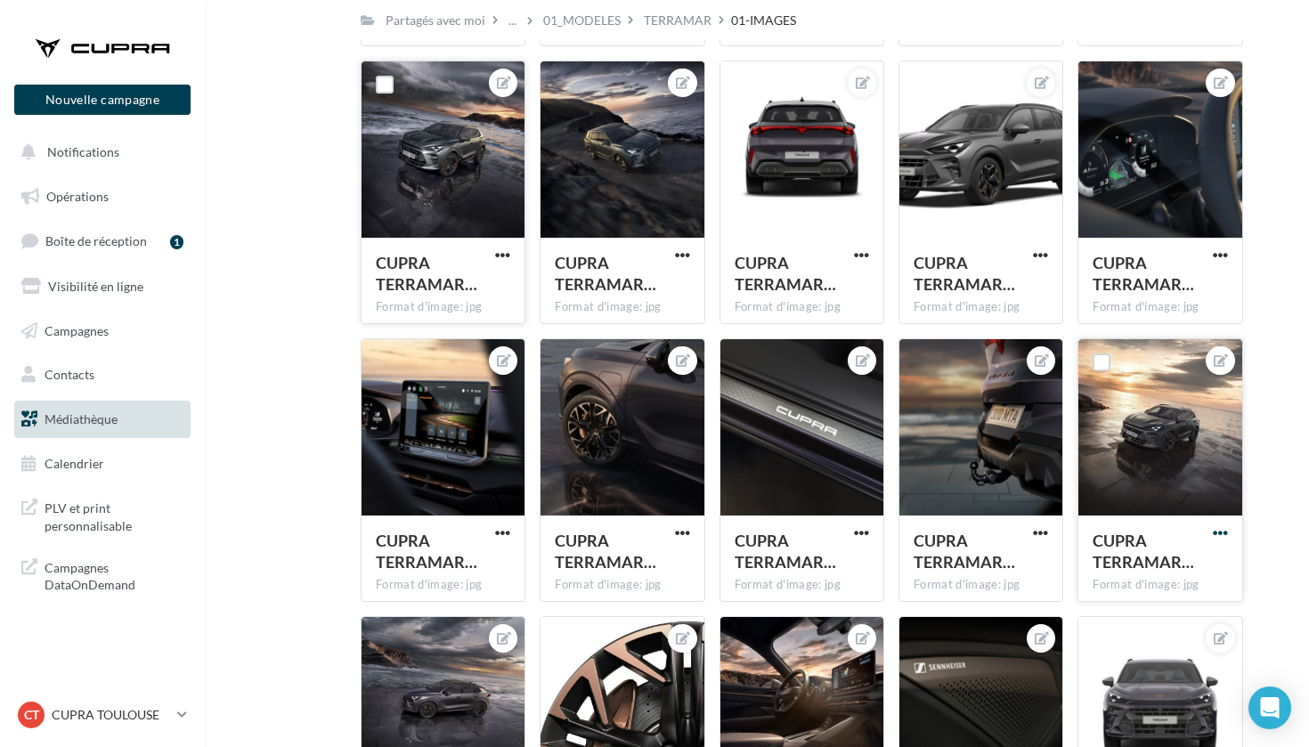
click at [1216, 536] on span "button" at bounding box center [1220, 532] width 15 height 15
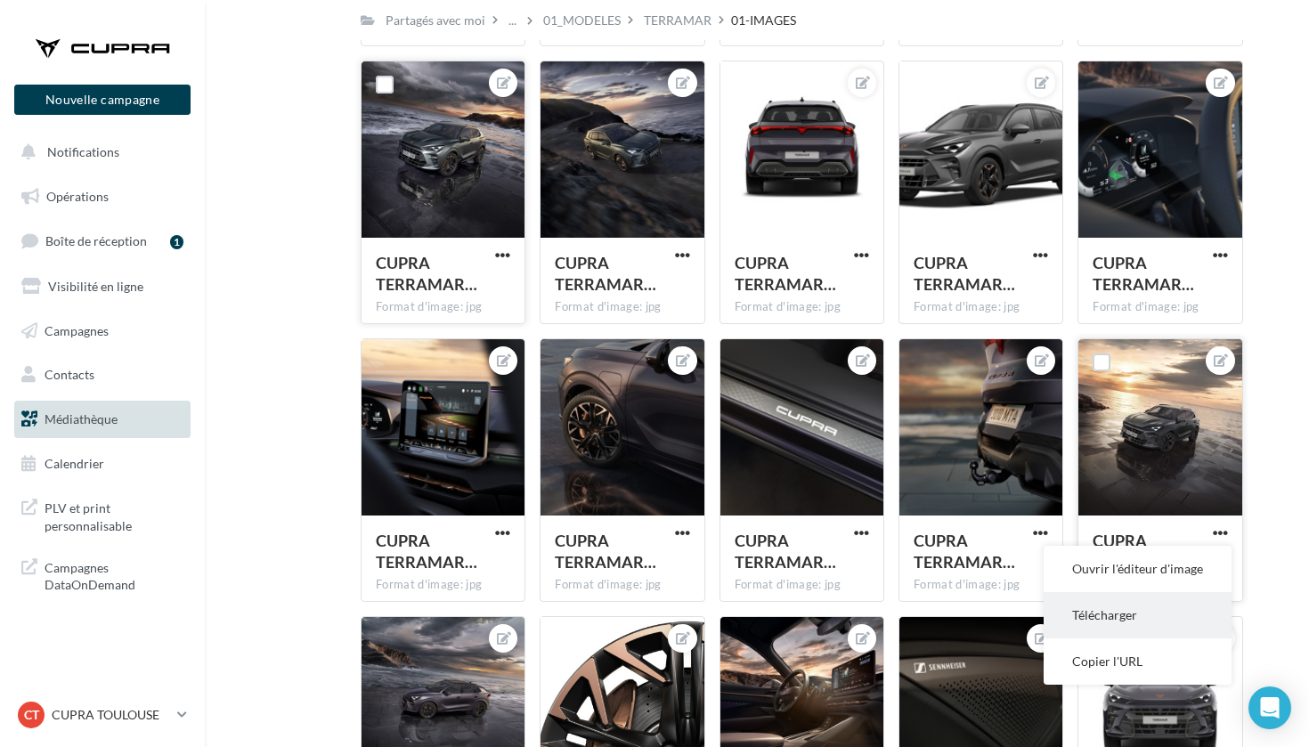
click at [1135, 614] on button "Télécharger" at bounding box center [1138, 615] width 188 height 46
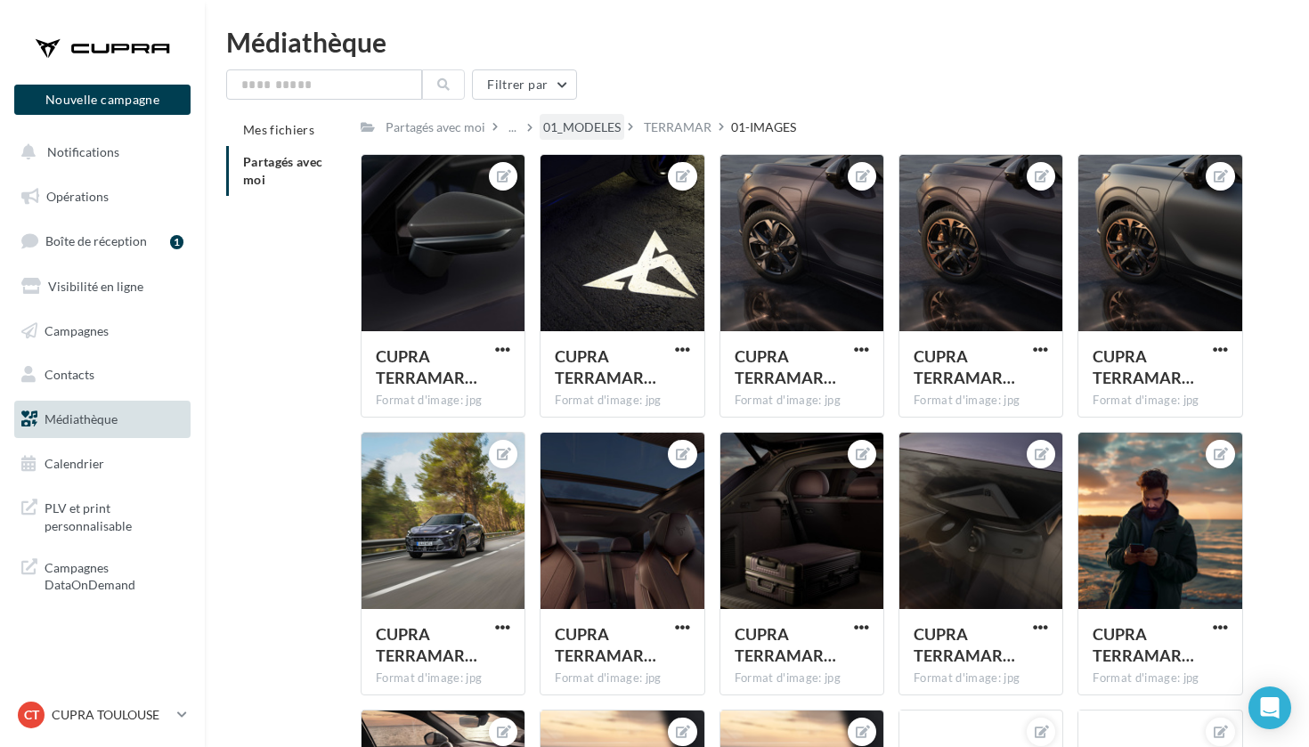
scroll to position [0, 0]
click at [616, 134] on div "01_MODELES" at bounding box center [581, 127] width 77 height 18
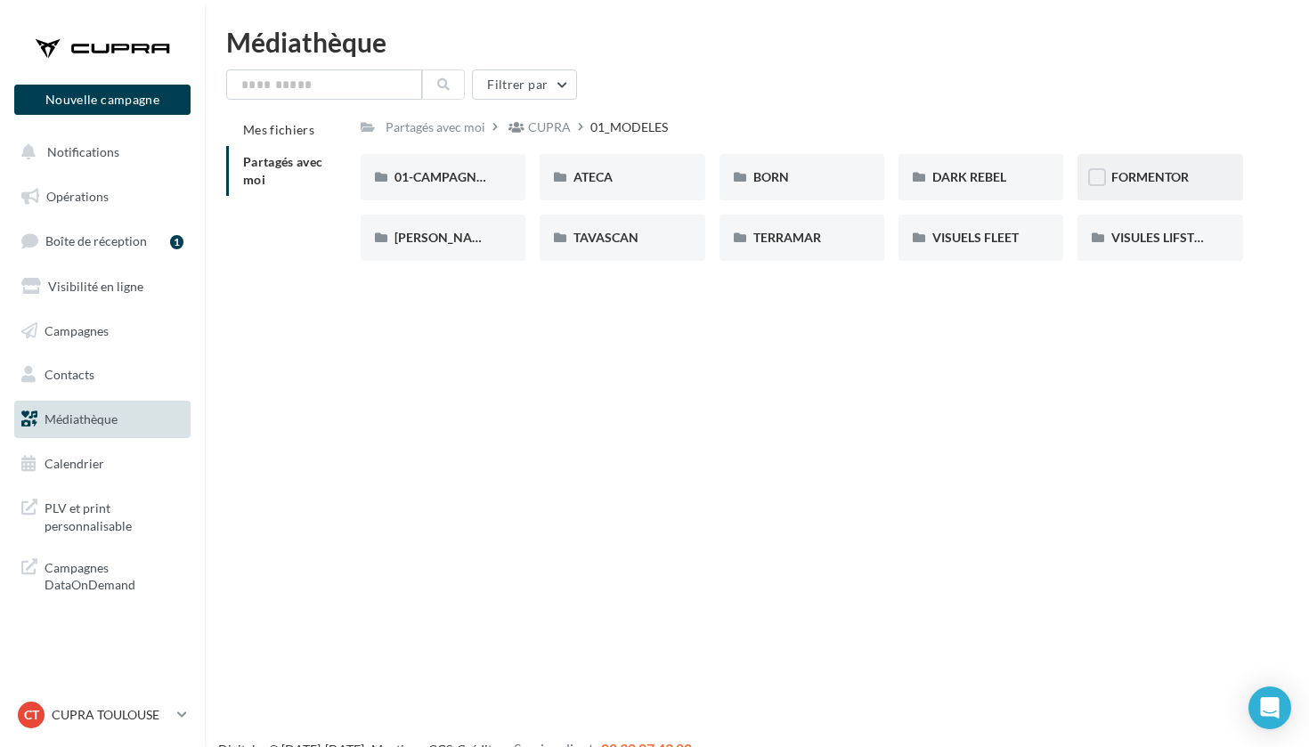
click at [1141, 162] on div "FORMENTOR" at bounding box center [1160, 177] width 165 height 46
click at [459, 170] on span "01-IMAGES" at bounding box center [428, 176] width 66 height 15
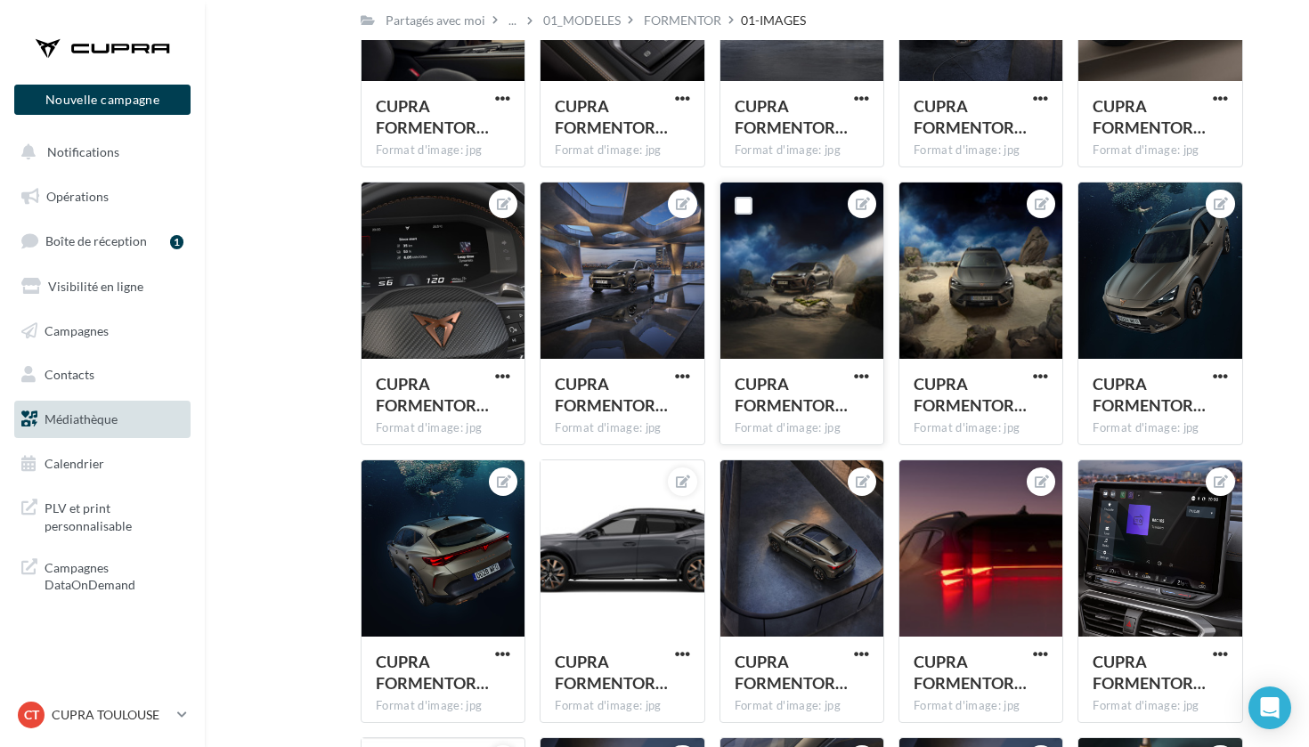
scroll to position [2354, 0]
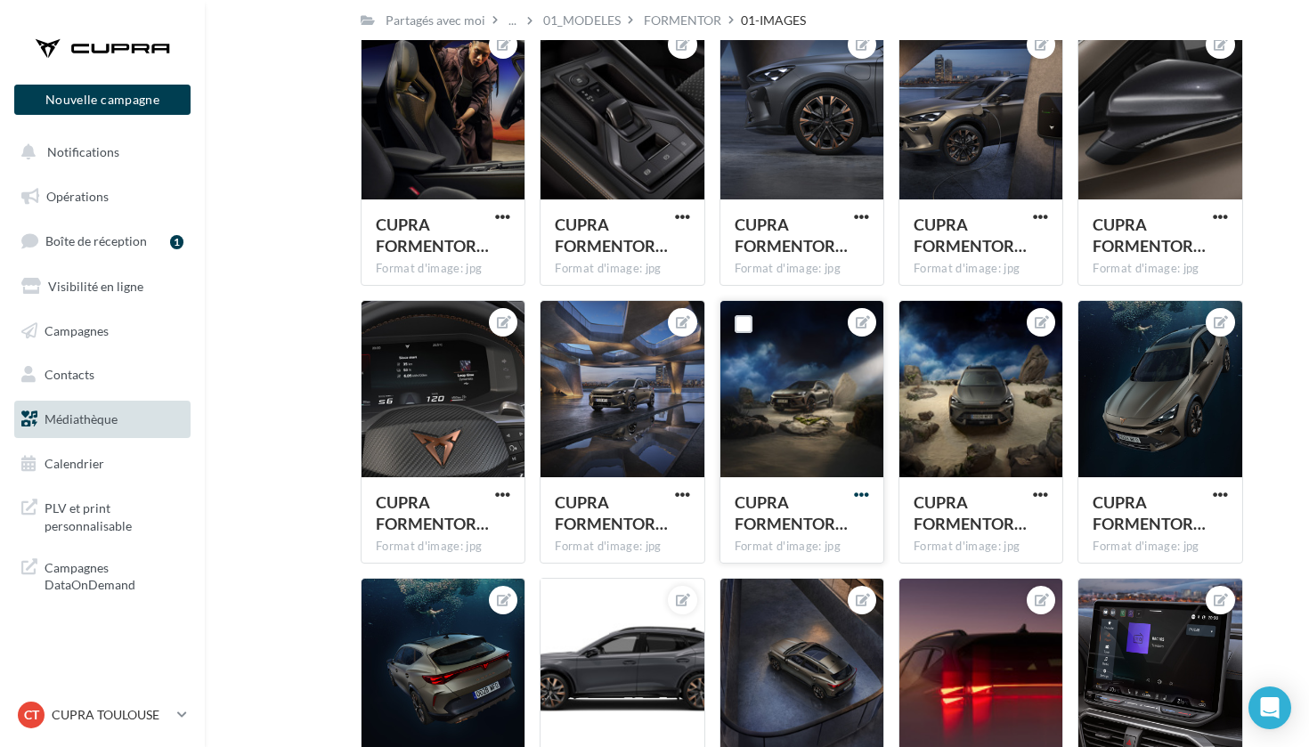
click at [865, 495] on span "button" at bounding box center [861, 494] width 15 height 15
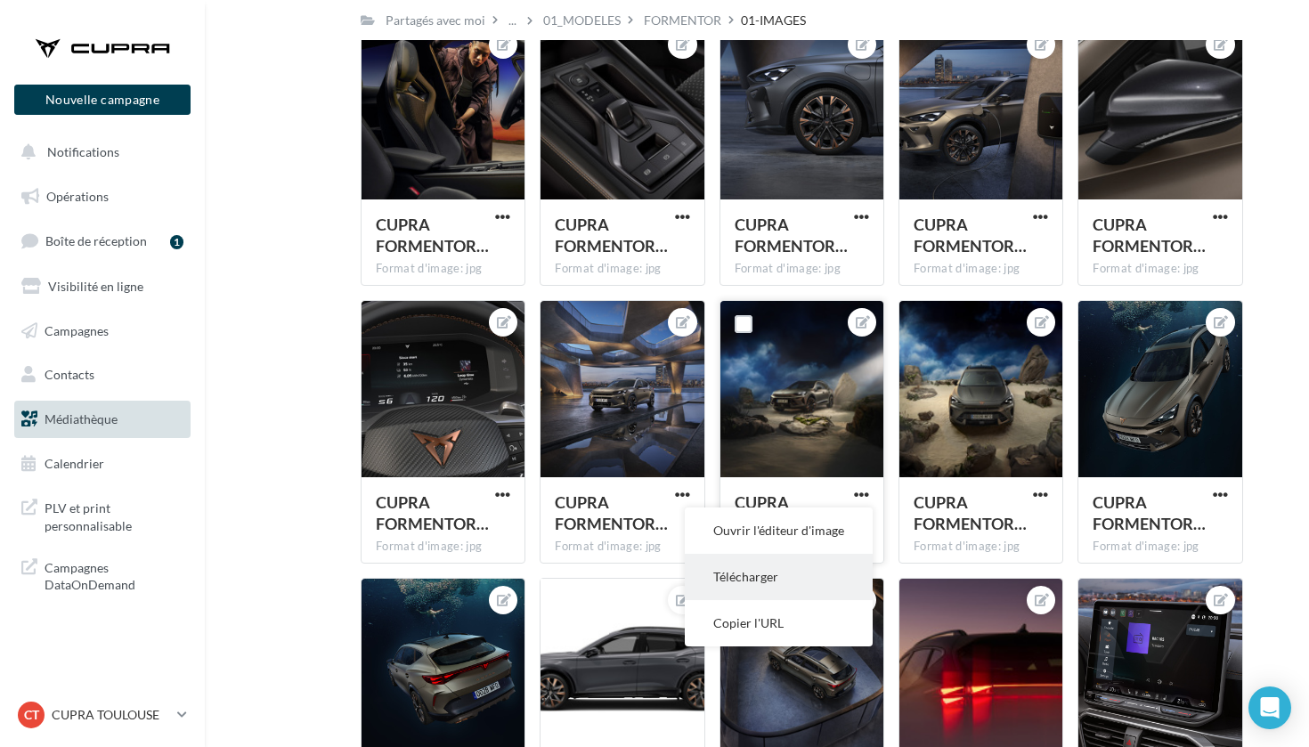
click at [783, 572] on button "Télécharger" at bounding box center [779, 577] width 188 height 46
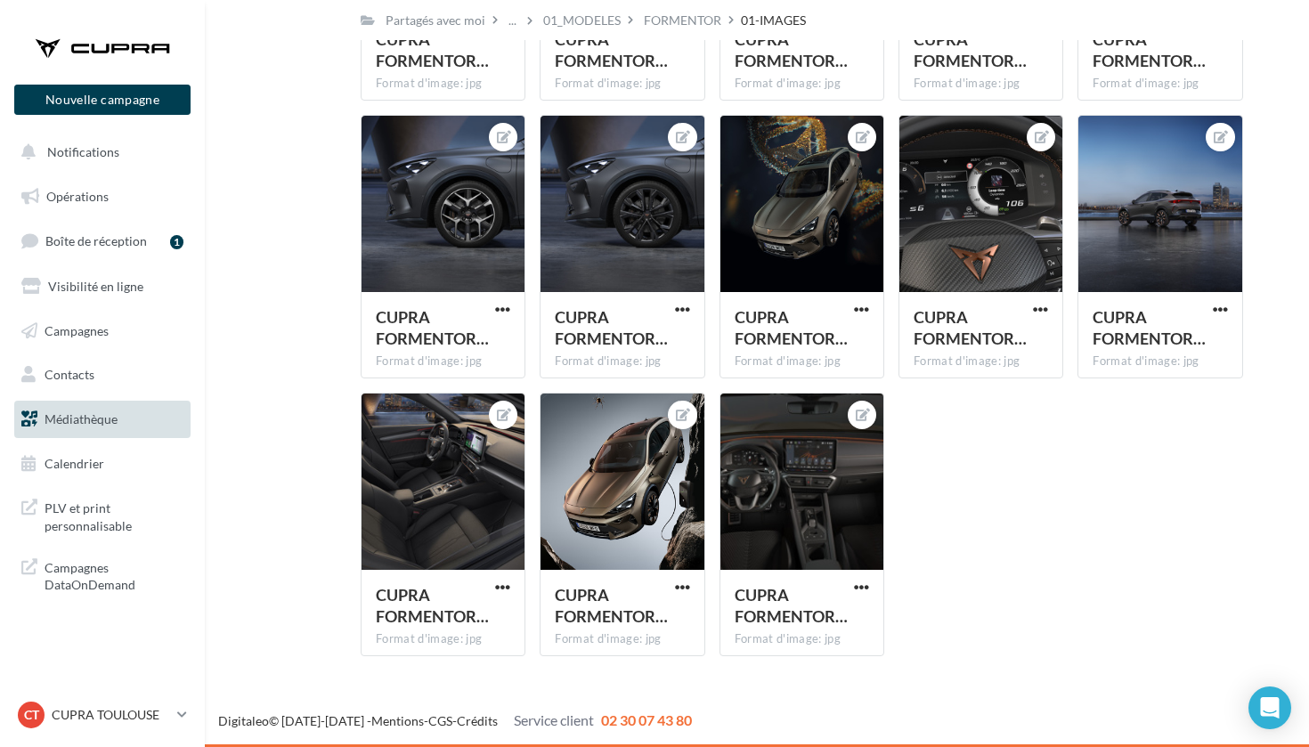
scroll to position [4485, 0]
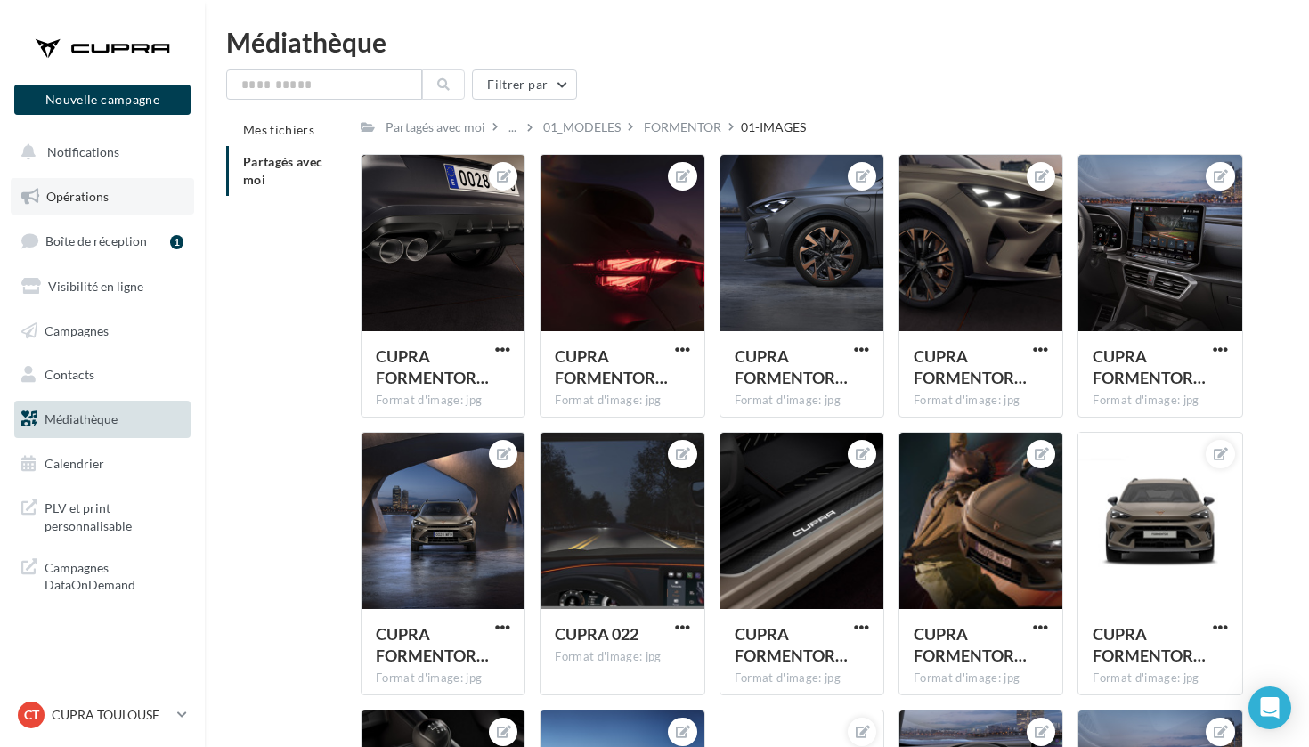
scroll to position [0, 0]
click at [119, 165] on button "Notifications" at bounding box center [99, 152] width 176 height 37
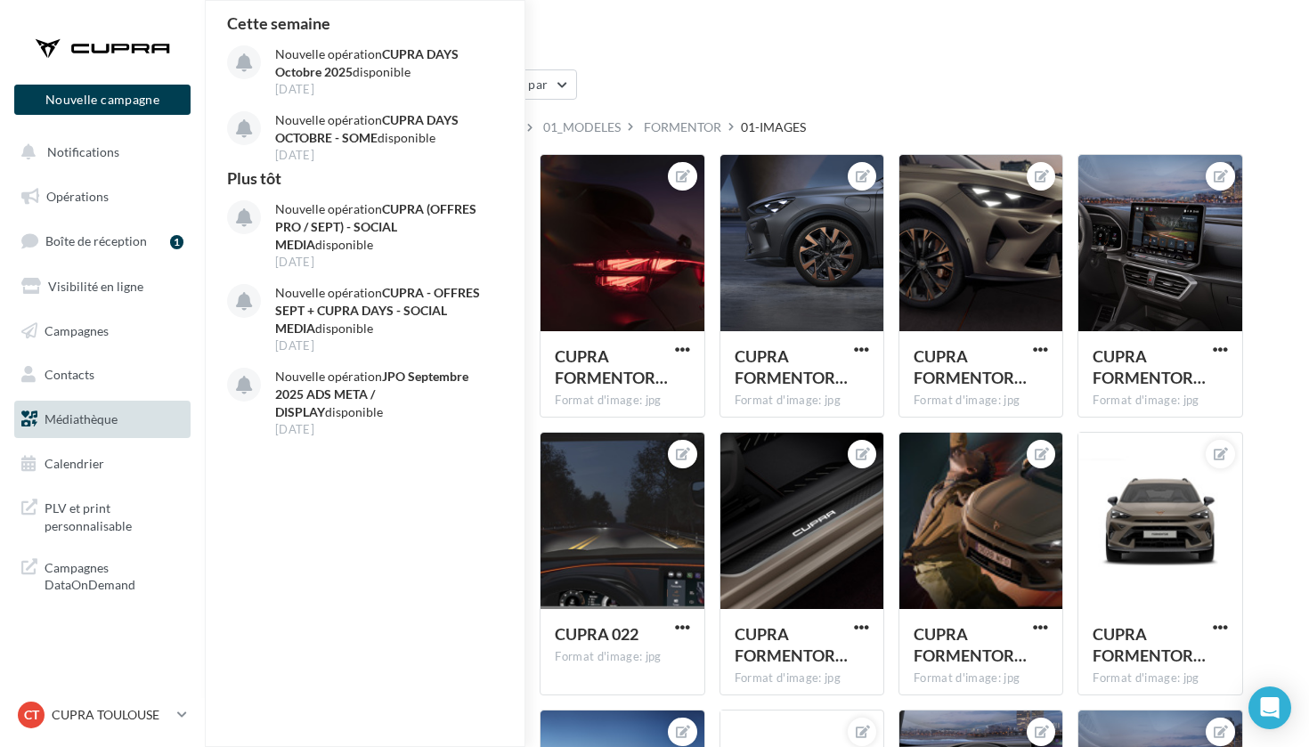
click at [873, 53] on div "Médiathèque" at bounding box center [757, 41] width 1062 height 27
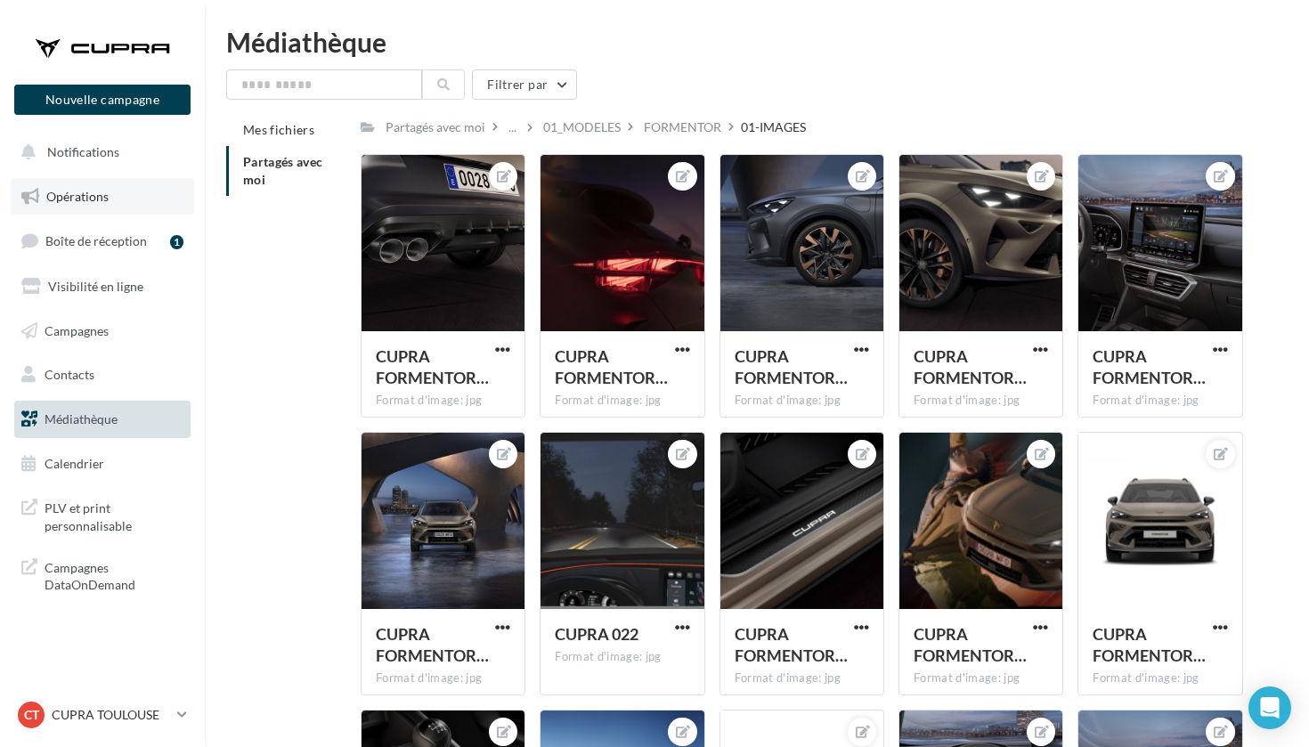
click at [90, 201] on span "Opérations" at bounding box center [77, 196] width 62 height 15
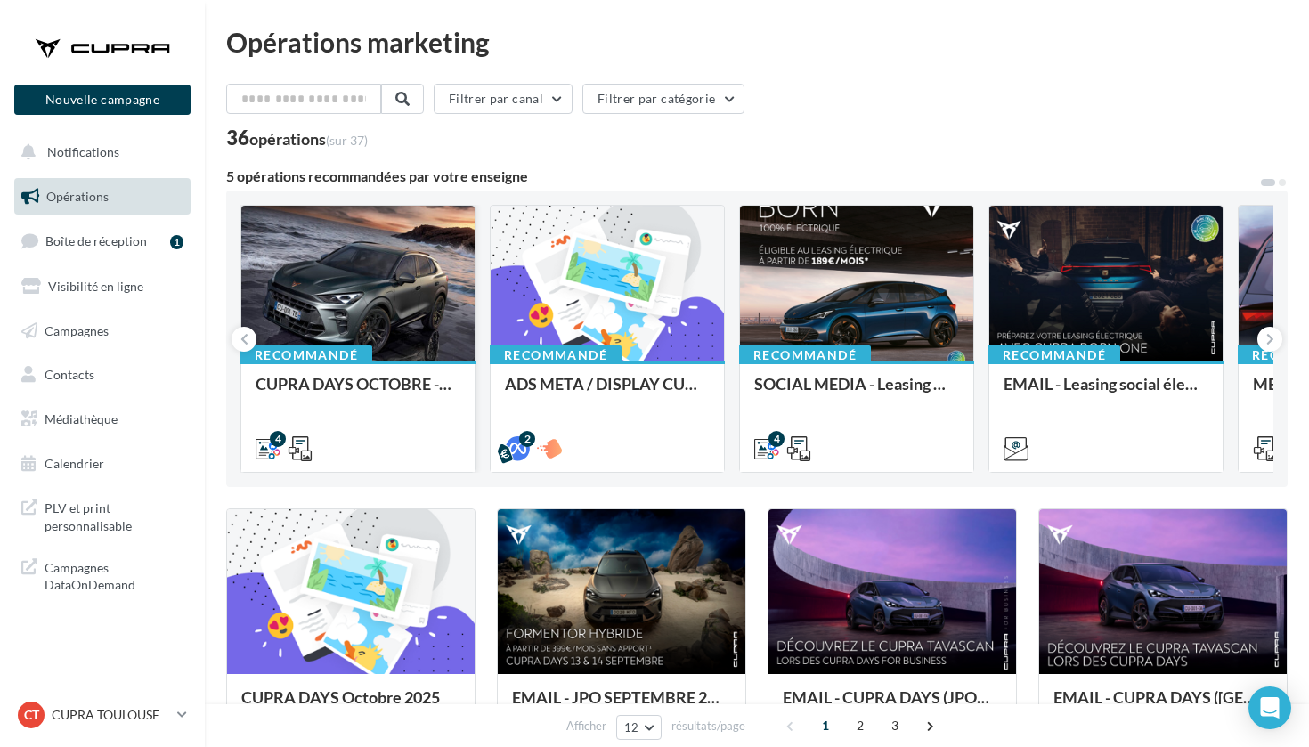
click at [412, 318] on div at bounding box center [357, 284] width 233 height 157
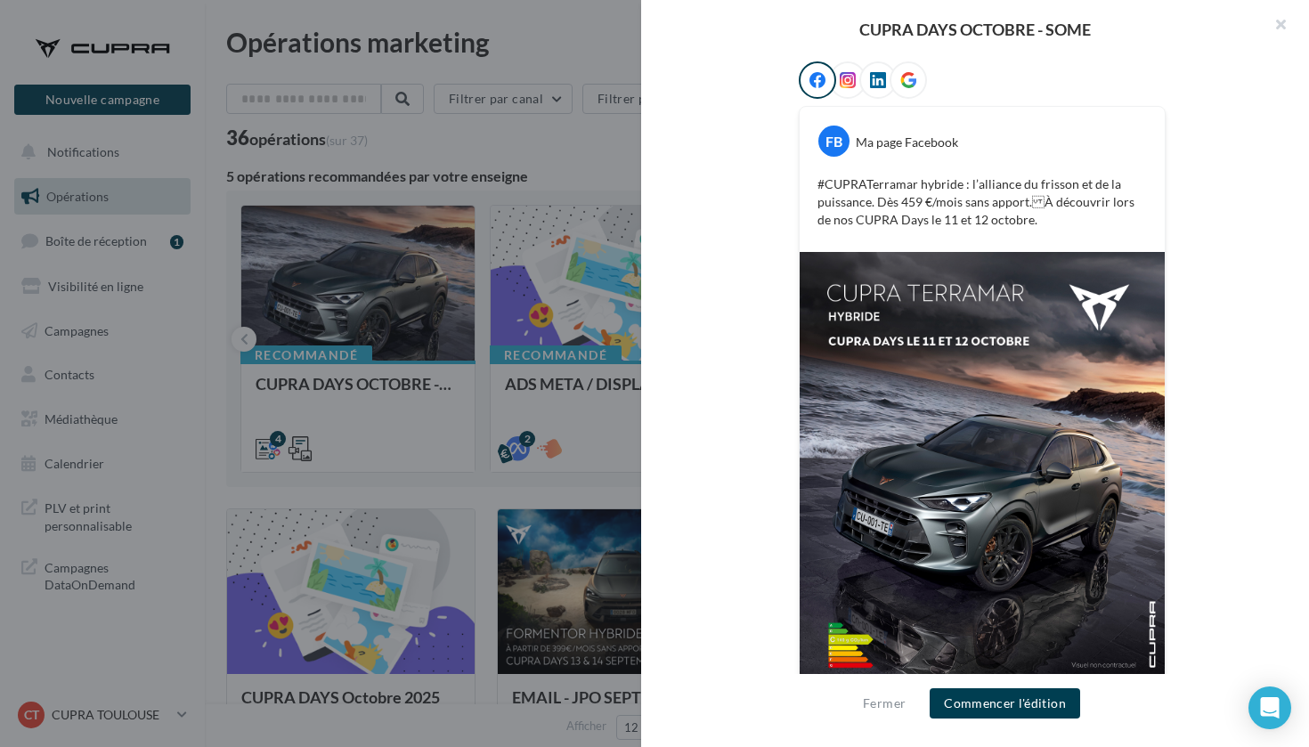
scroll to position [299, 0]
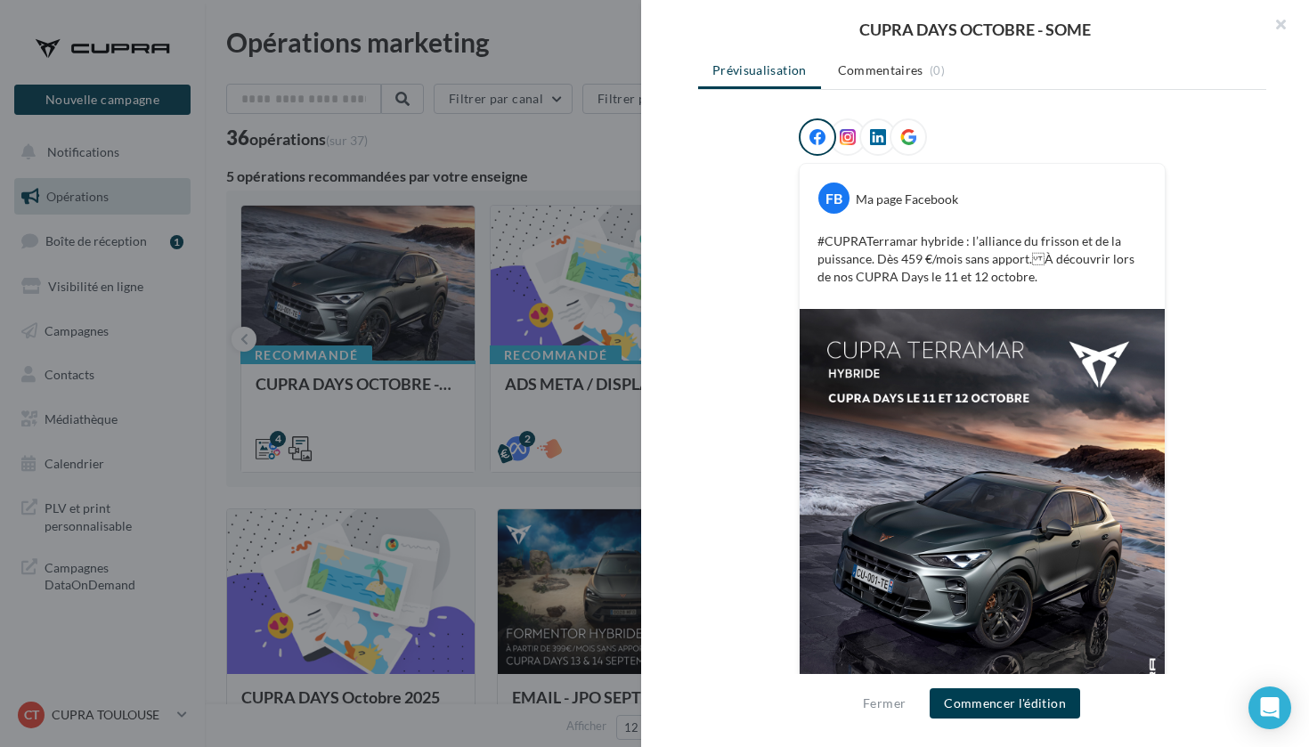
click at [842, 148] on div at bounding box center [847, 136] width 37 height 37
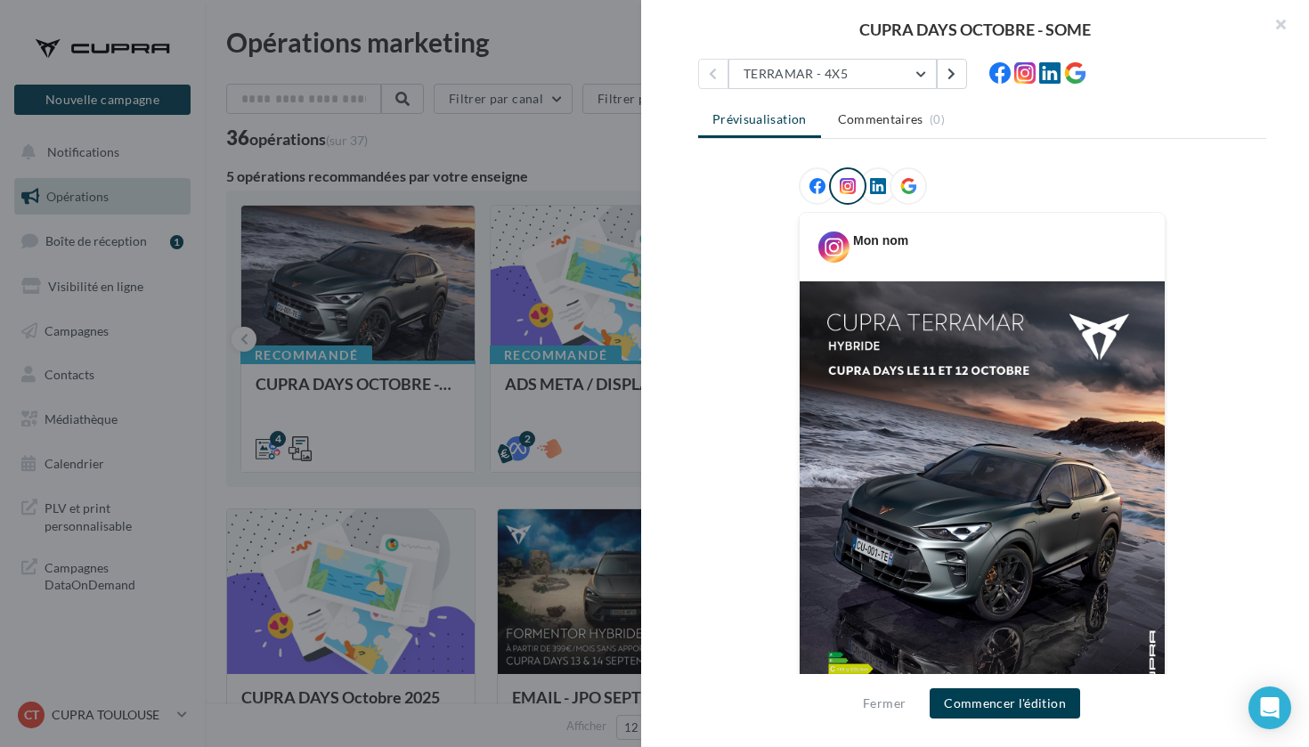
scroll to position [180, 0]
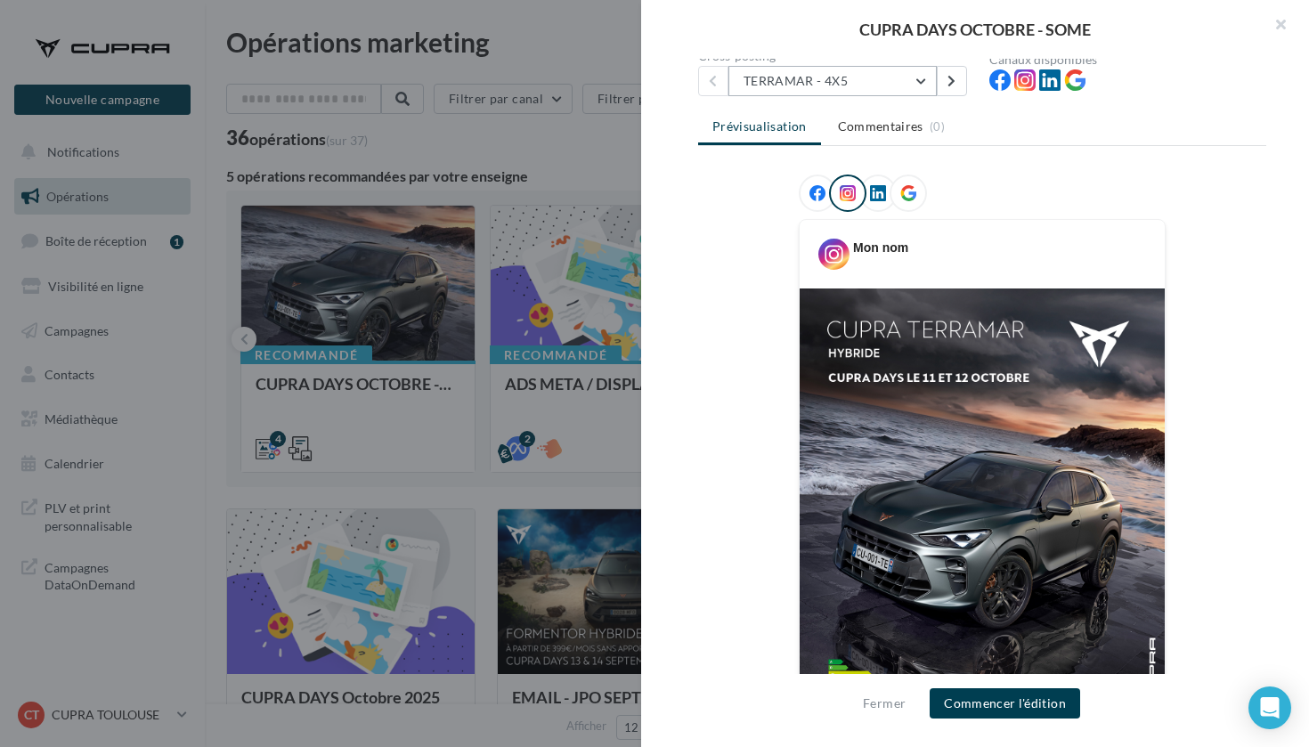
click at [846, 85] on button "TERRAMAR - 4X5" at bounding box center [832, 81] width 208 height 30
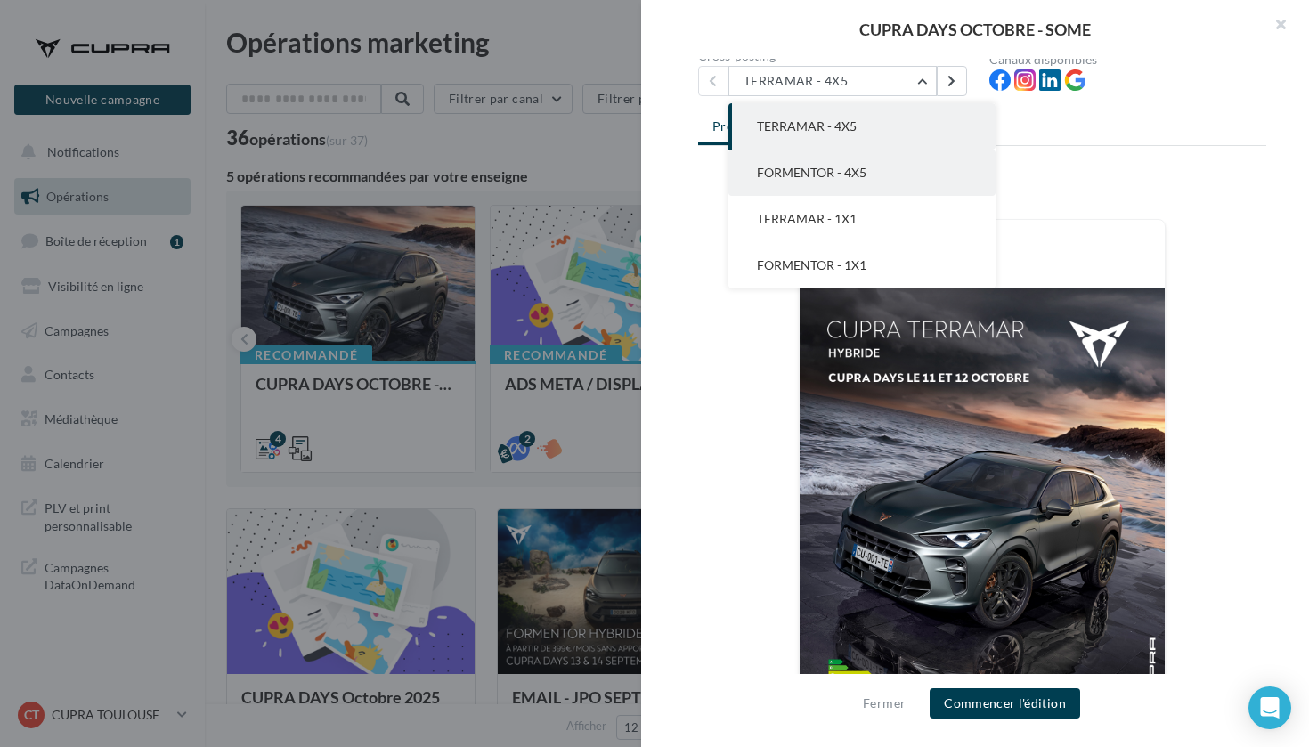
click at [874, 171] on button "FORMENTOR - 4X5" at bounding box center [861, 173] width 267 height 46
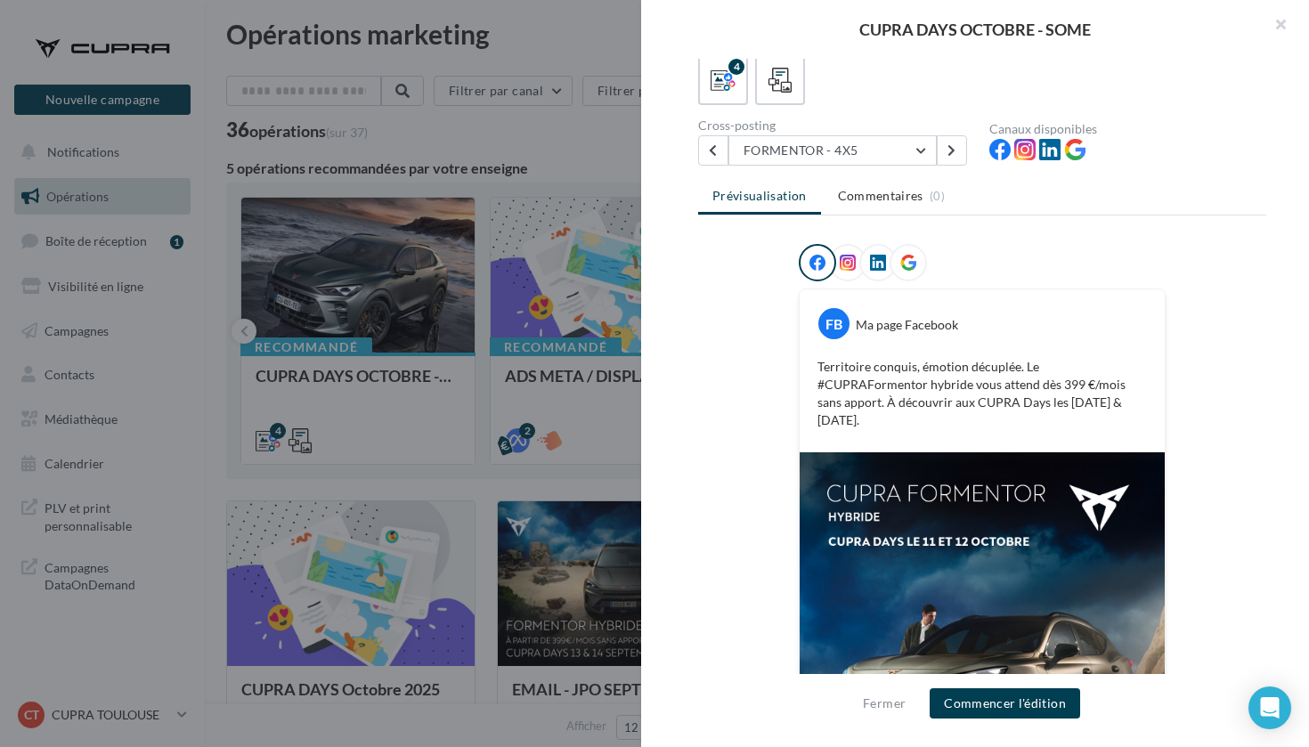
scroll to position [0, 0]
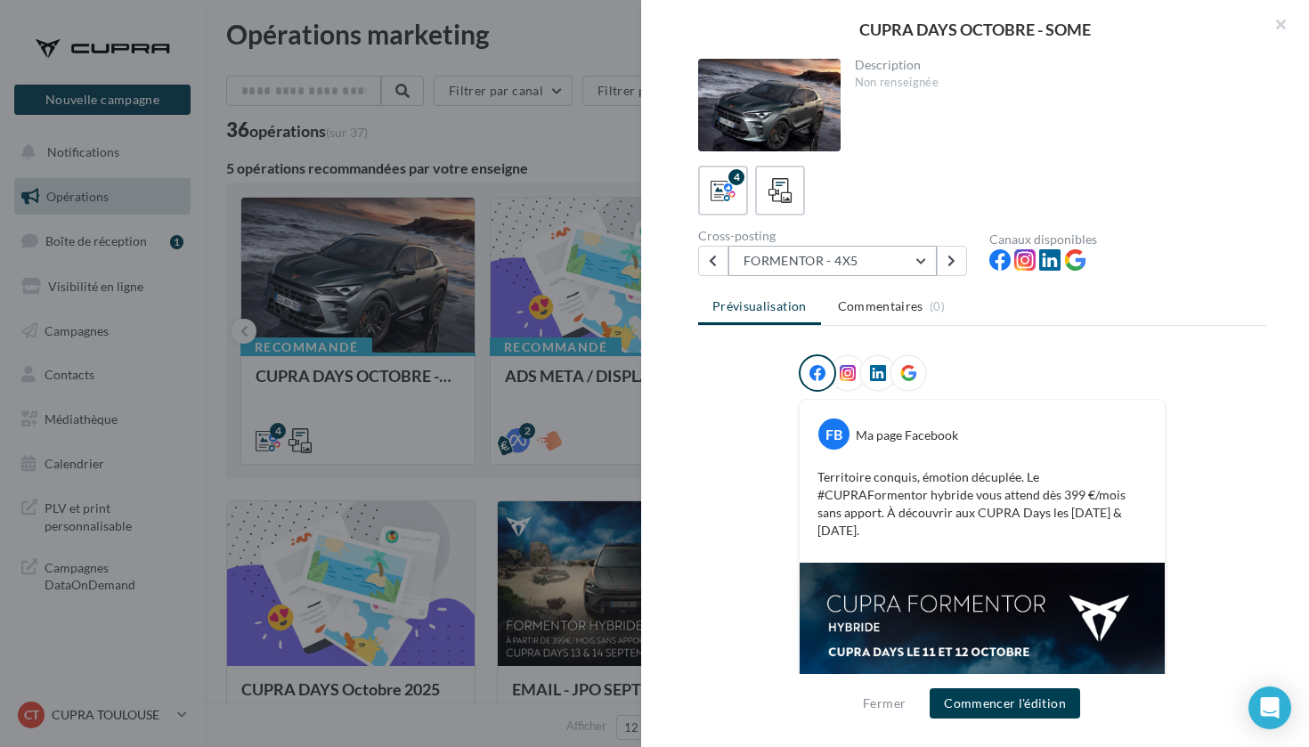
click at [848, 263] on button "FORMENTOR - 4X5" at bounding box center [832, 261] width 208 height 30
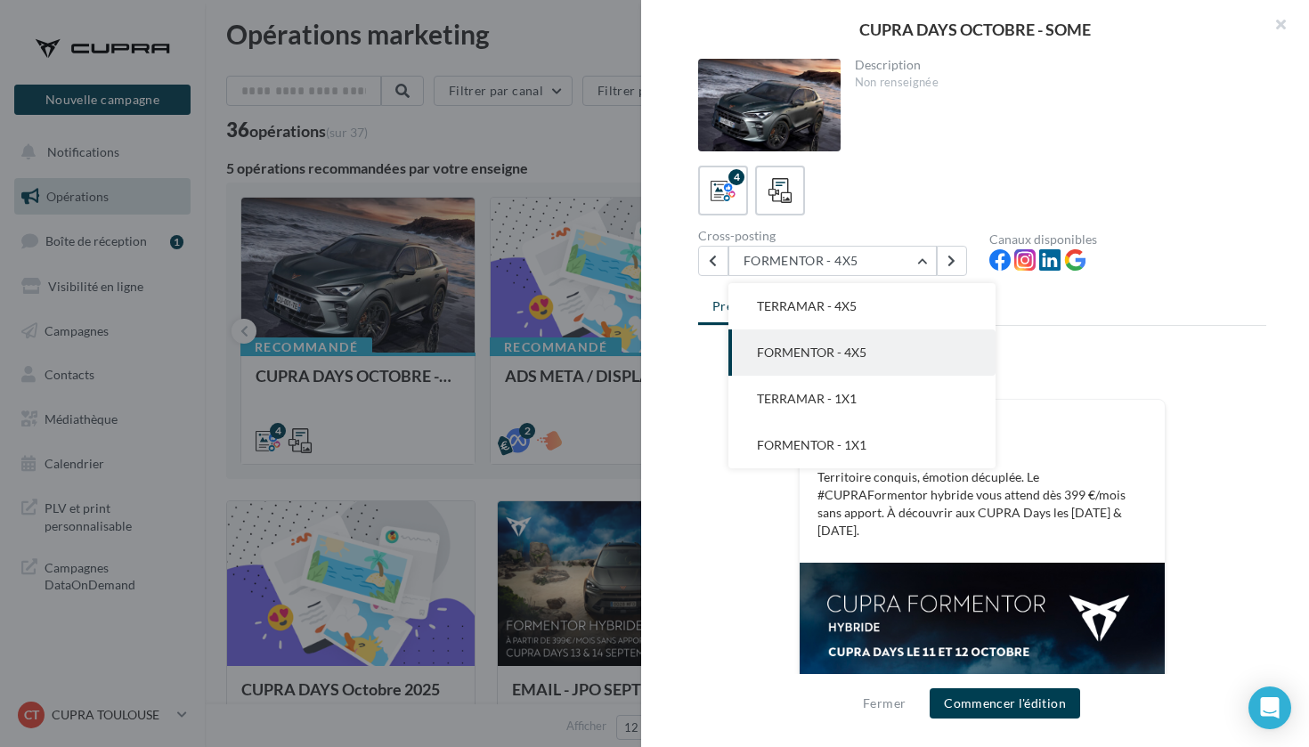
click at [977, 164] on div "Description Non renseignée 4 Cross-posting FORMENTOR - 4X5 TERRAMAR - 4X5 FORME…" at bounding box center [982, 374] width 682 height 631
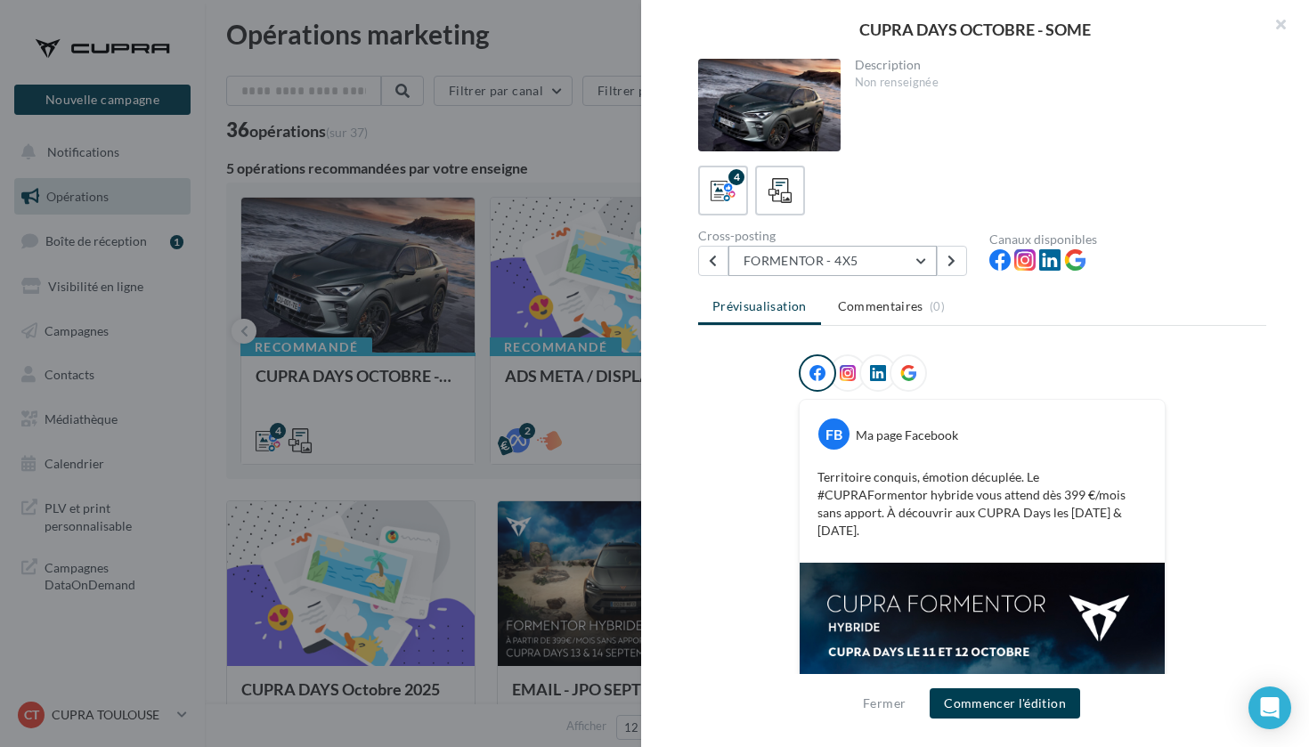
click at [834, 257] on button "FORMENTOR - 4X5" at bounding box center [832, 261] width 208 height 30
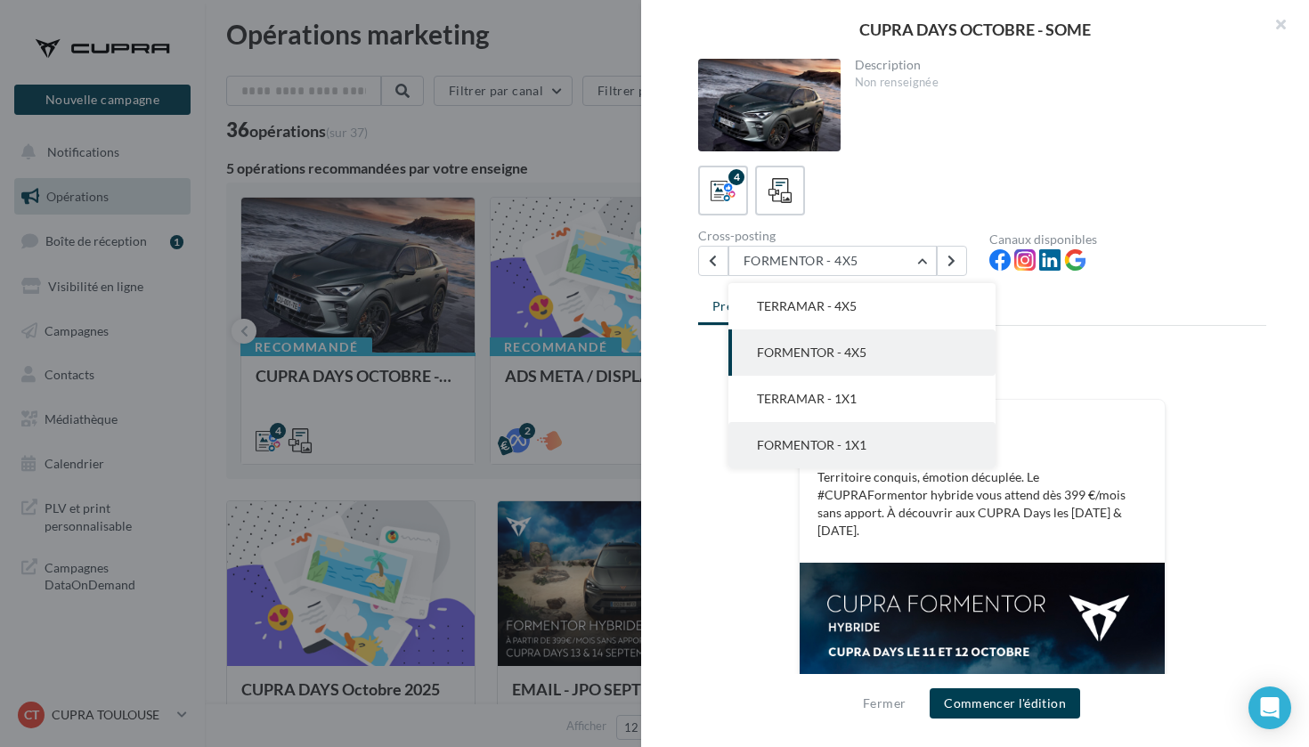
click at [813, 449] on span "FORMENTOR - 1X1" at bounding box center [812, 444] width 110 height 15
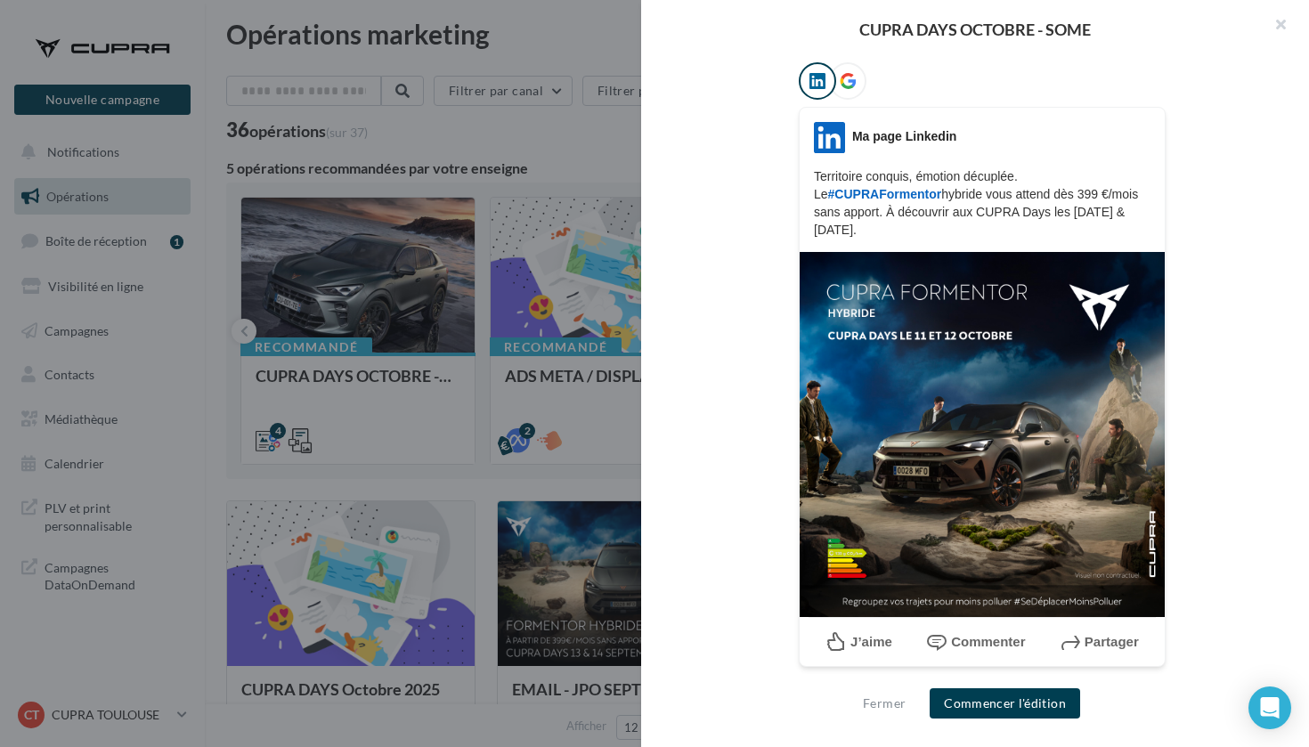
scroll to position [291, 0]
click at [438, 155] on div at bounding box center [654, 373] width 1309 height 747
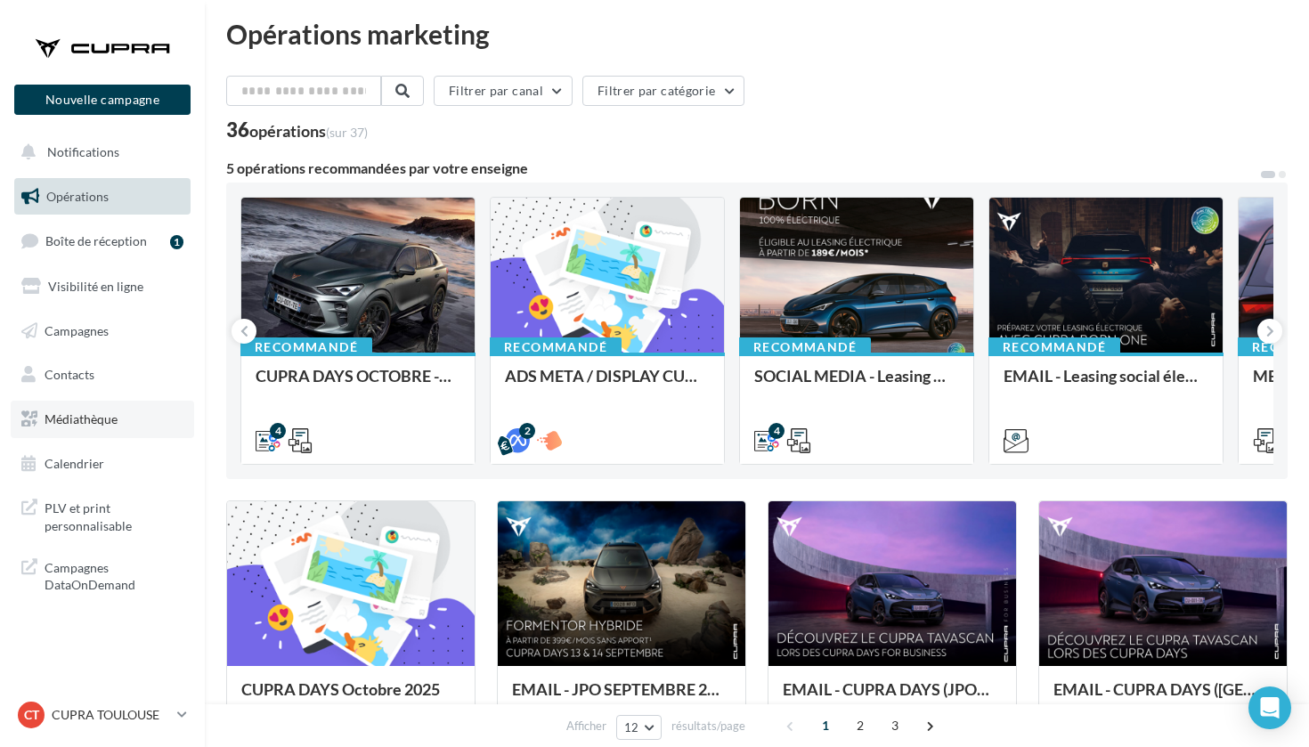
click at [99, 425] on link "Médiathèque" at bounding box center [102, 419] width 183 height 37
